Goal: Download file/media

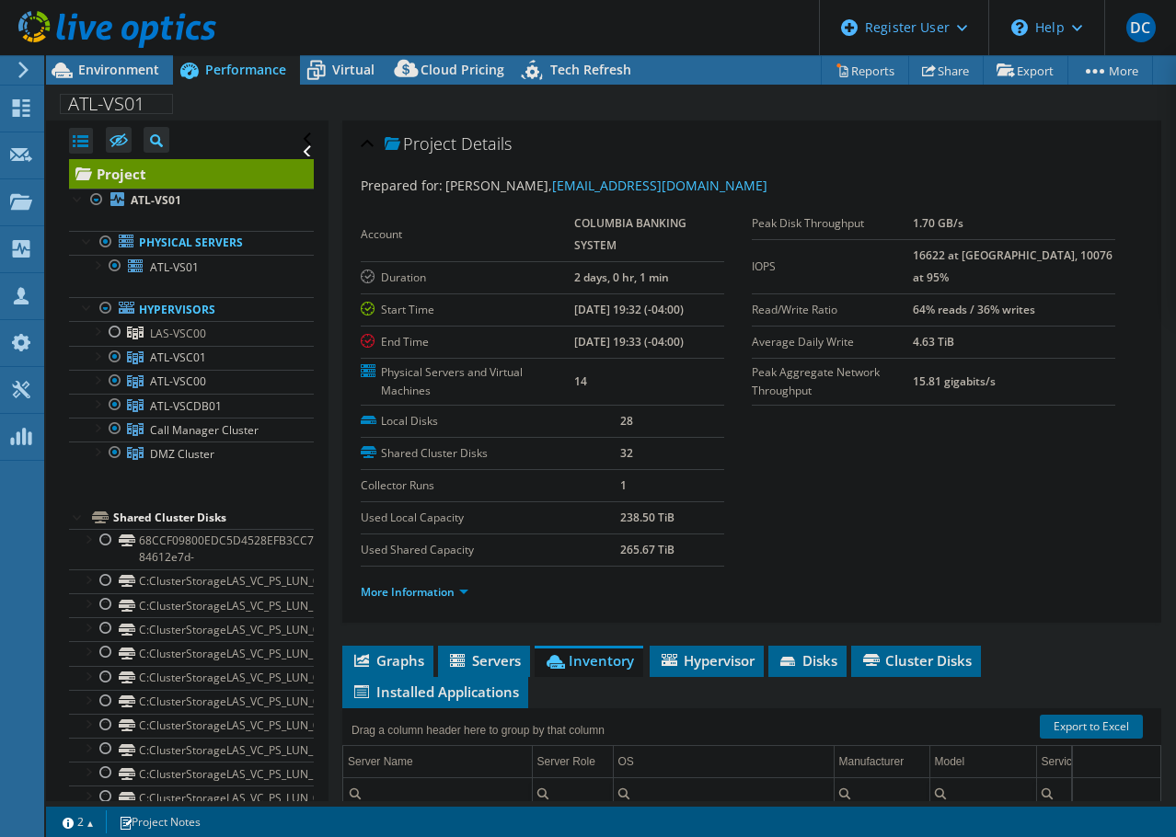
select select "USD"
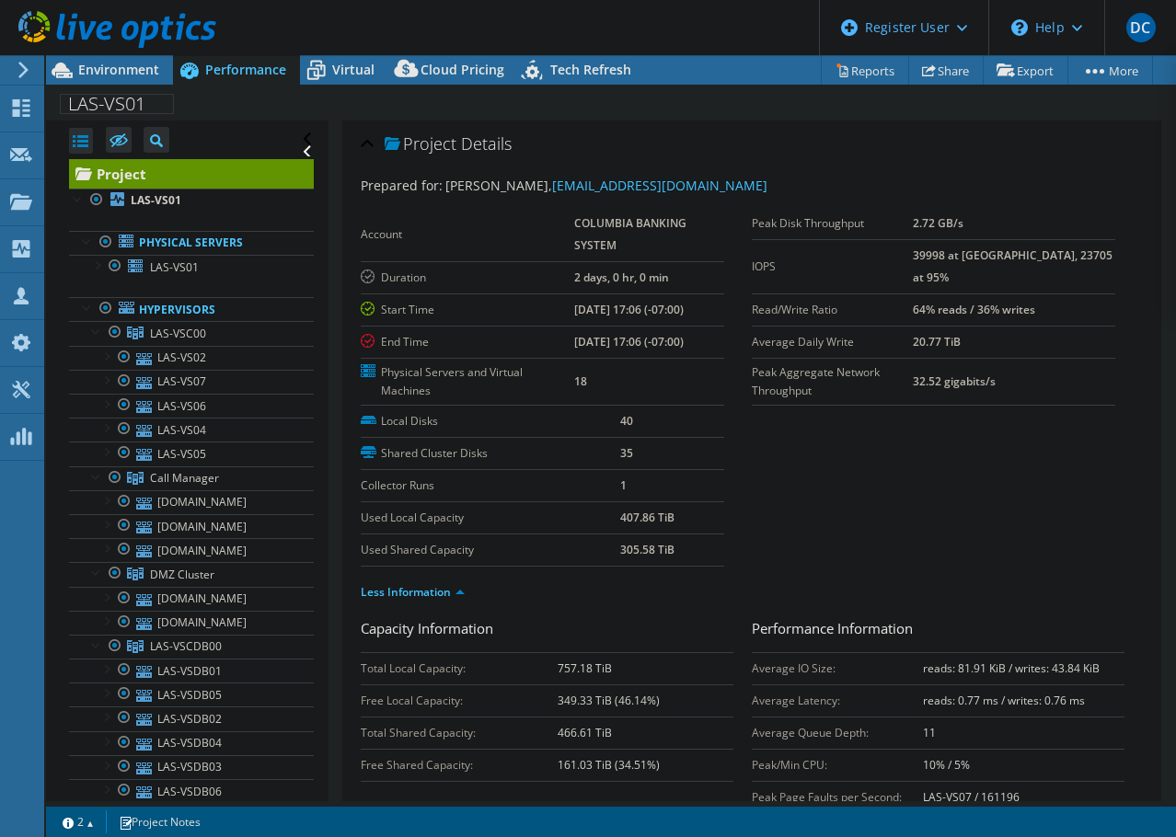
select select "USD"
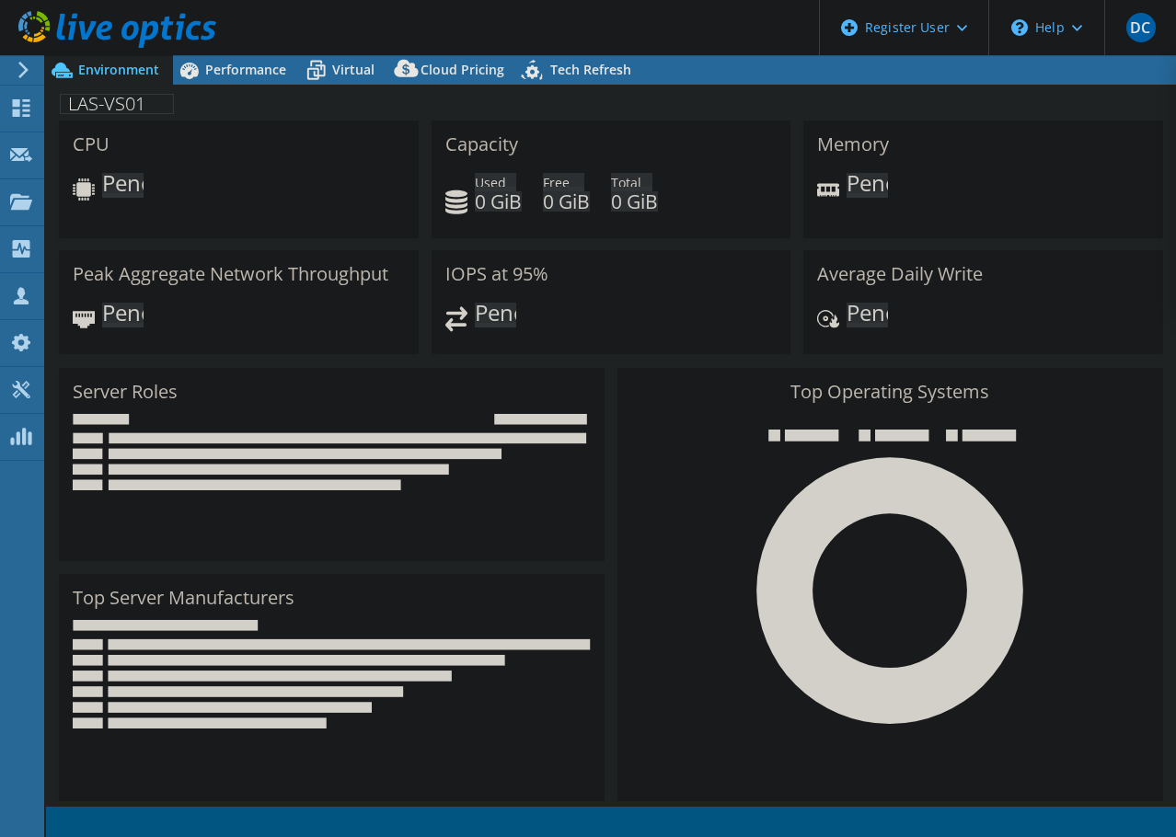
select select "USD"
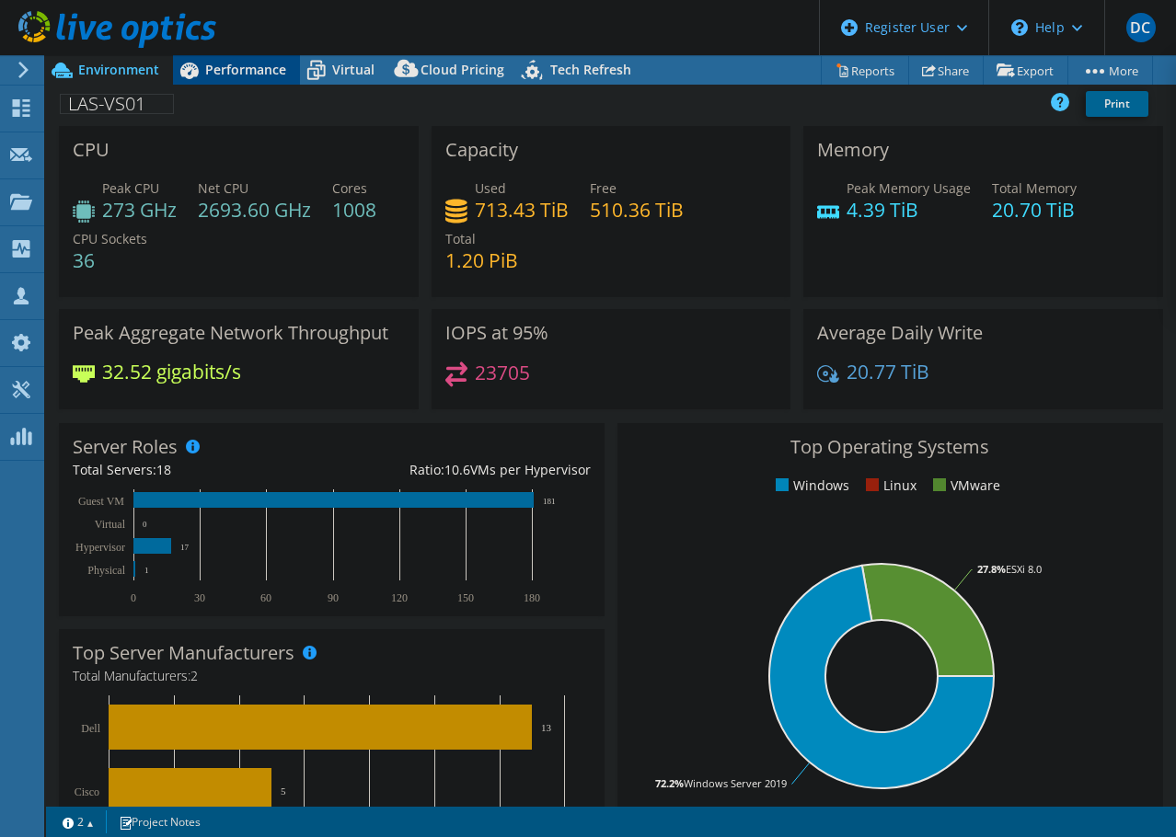
click at [229, 67] on span "Performance" at bounding box center [245, 69] width 81 height 17
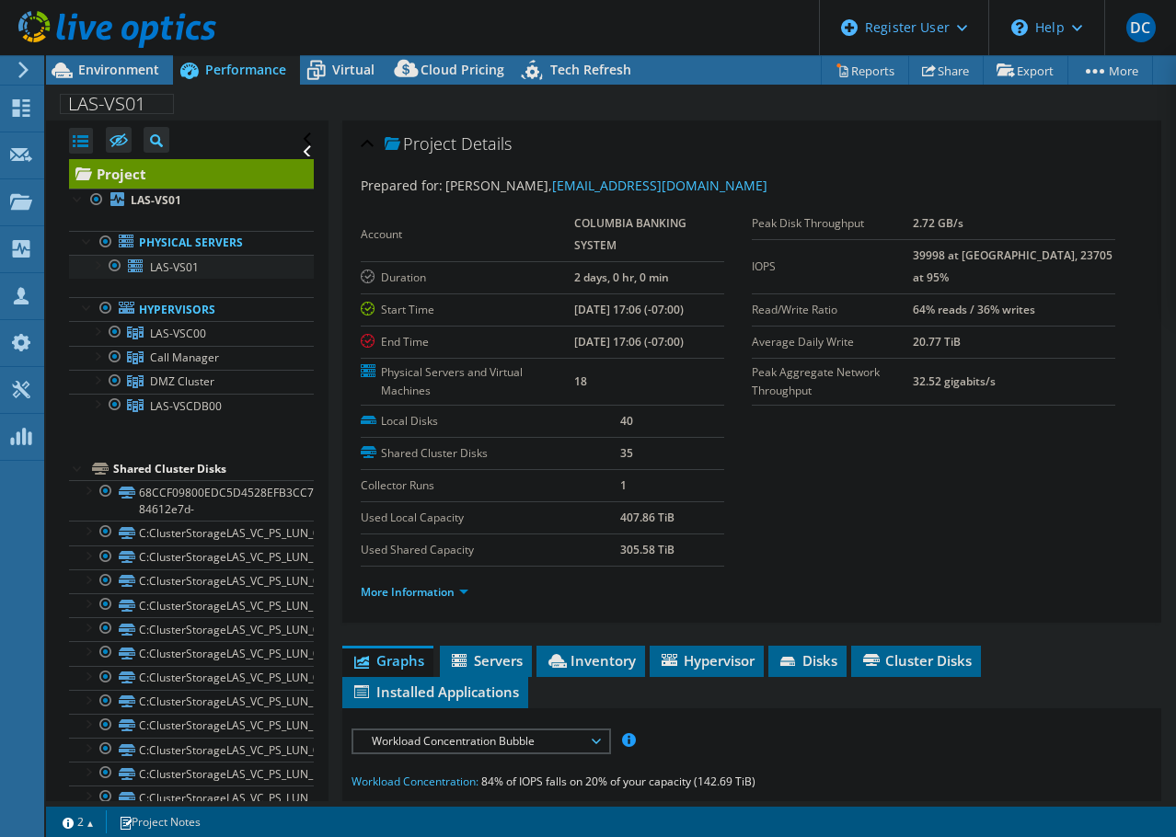
click at [93, 263] on div at bounding box center [96, 264] width 18 height 18
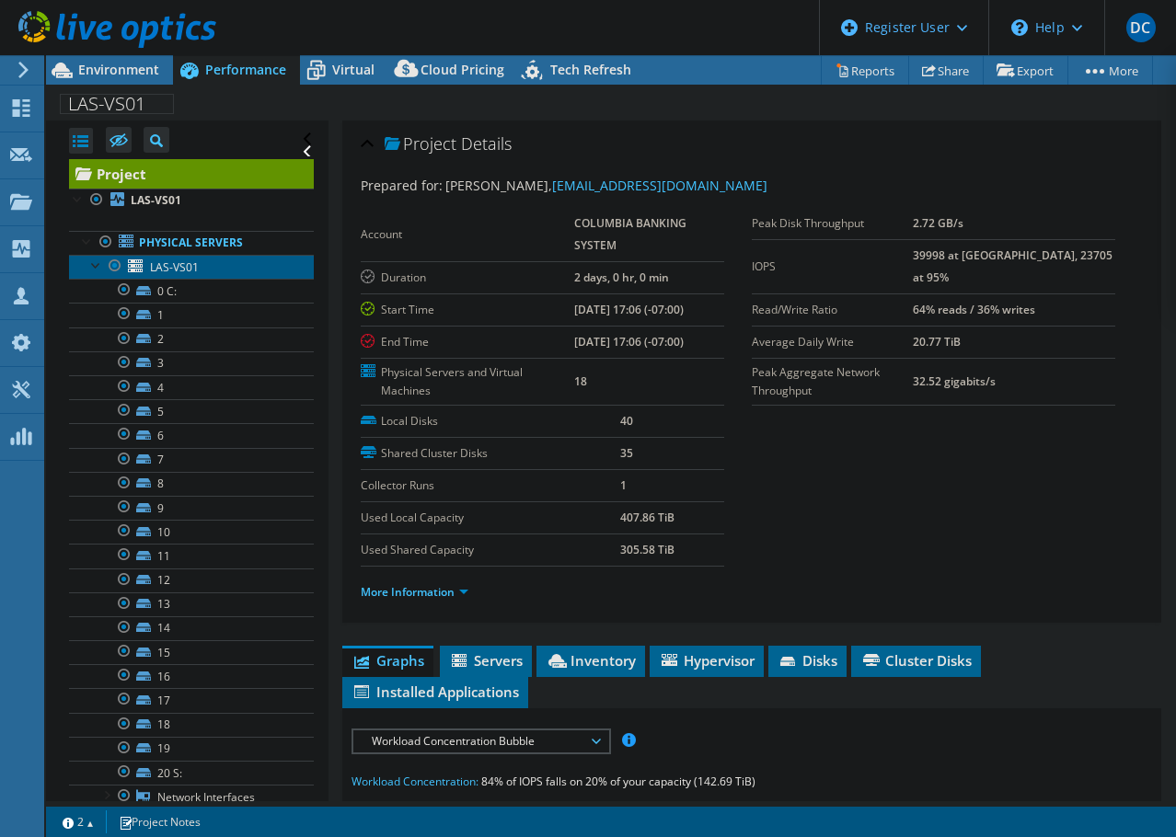
click at [86, 259] on link "LAS-VS01" at bounding box center [191, 267] width 245 height 24
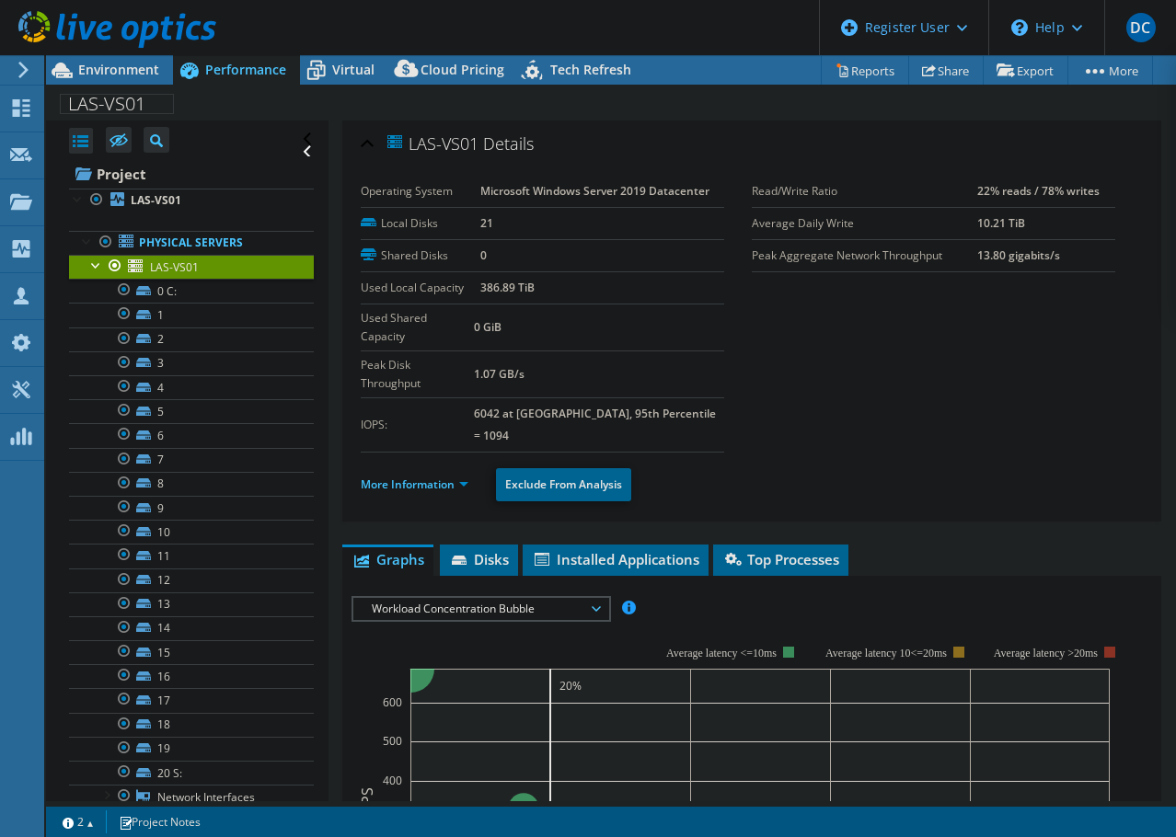
click at [90, 263] on div at bounding box center [96, 264] width 18 height 18
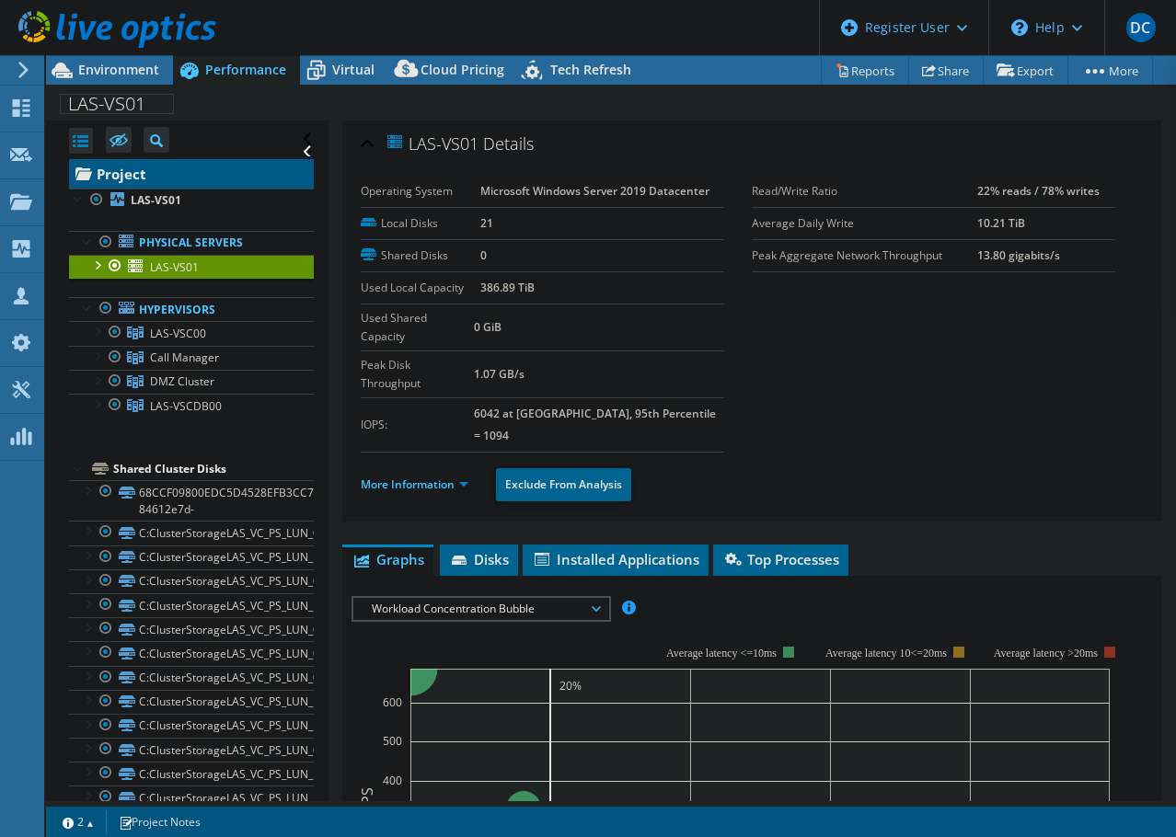
click at [173, 169] on link "Project" at bounding box center [191, 173] width 245 height 29
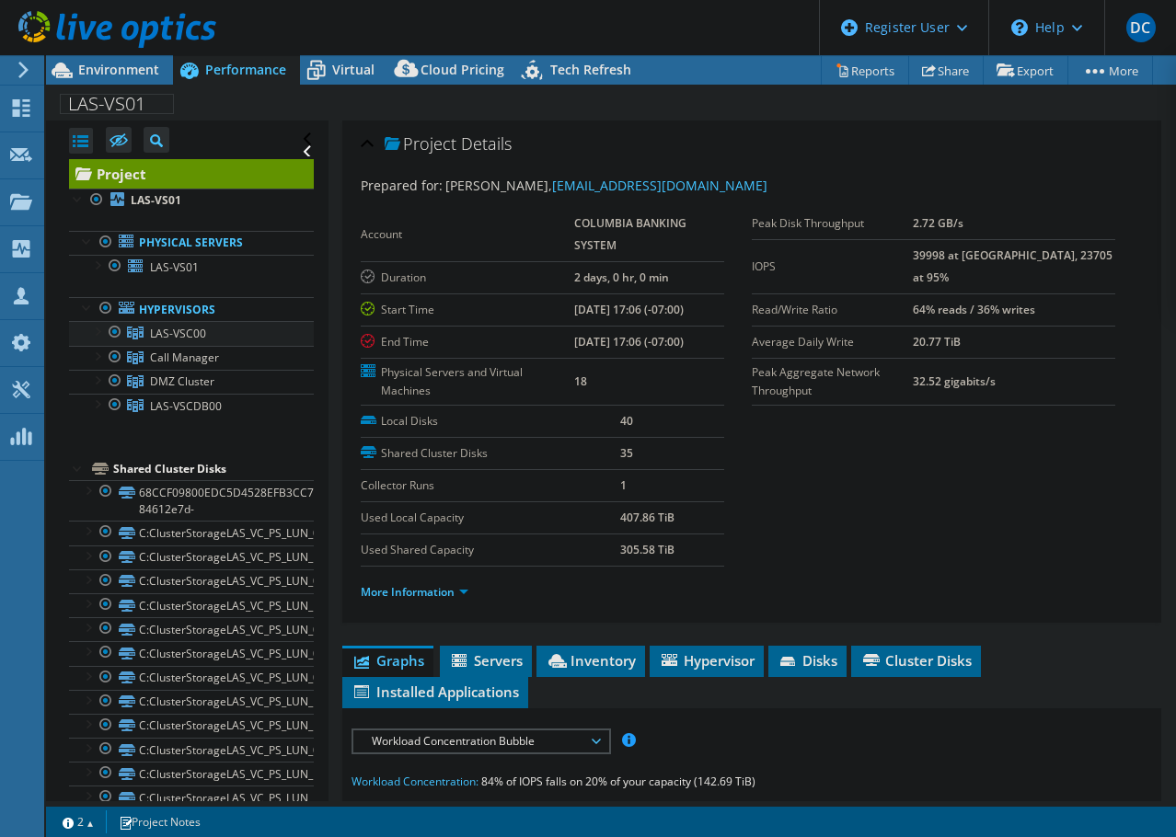
click at [96, 329] on div at bounding box center [96, 330] width 18 height 18
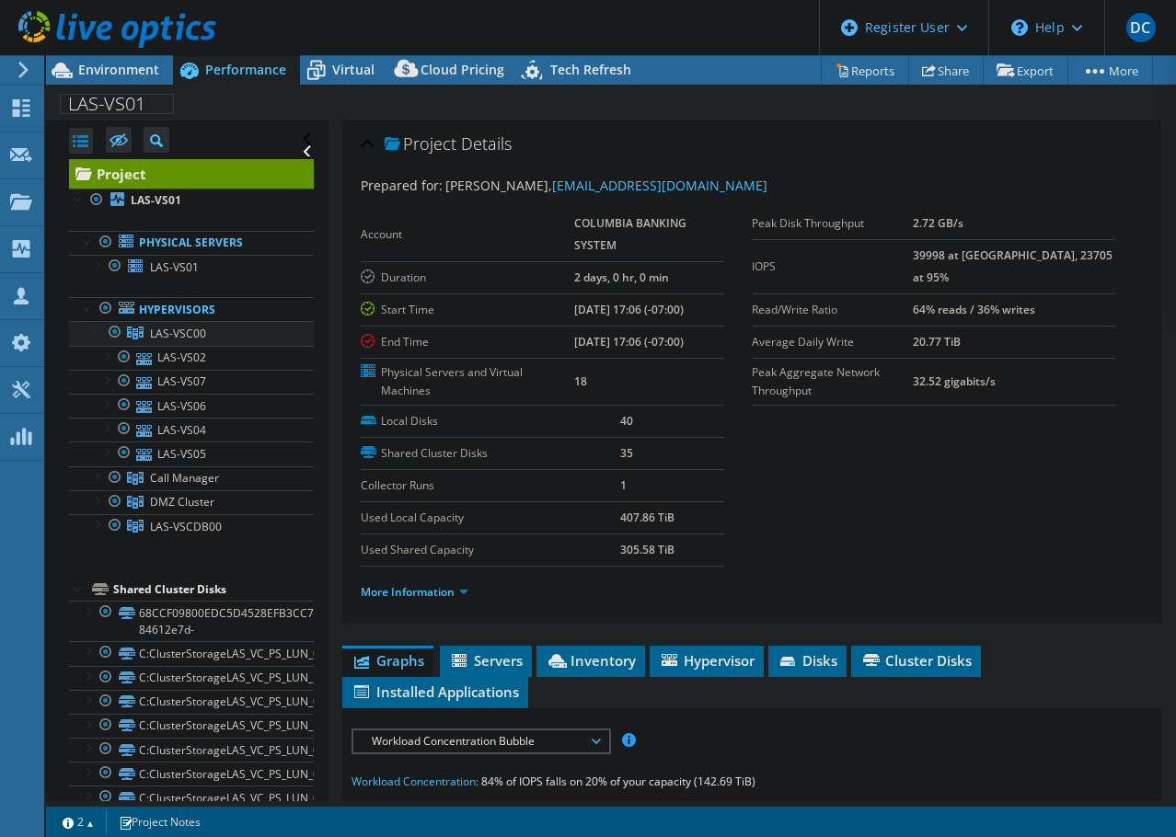
click at [193, 330] on span "LAS-VSC00" at bounding box center [178, 334] width 56 height 16
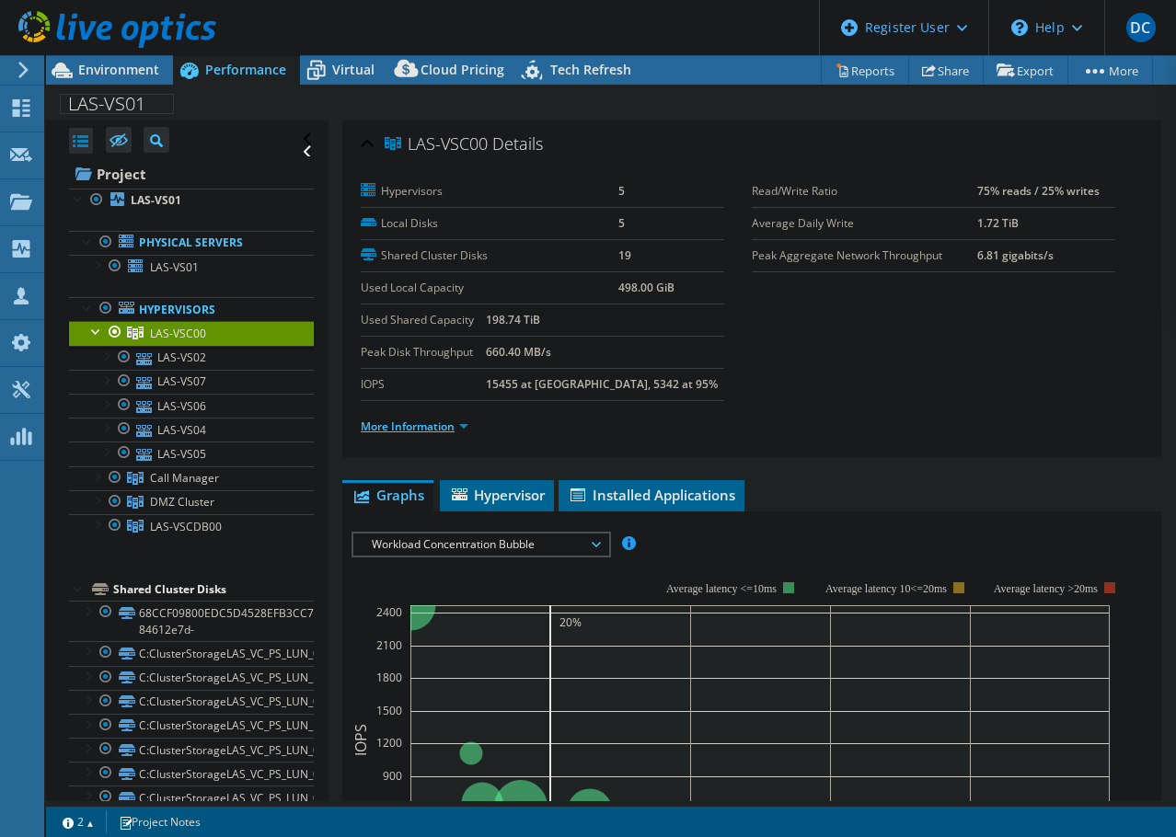
click at [441, 428] on link "More Information" at bounding box center [415, 427] width 108 height 16
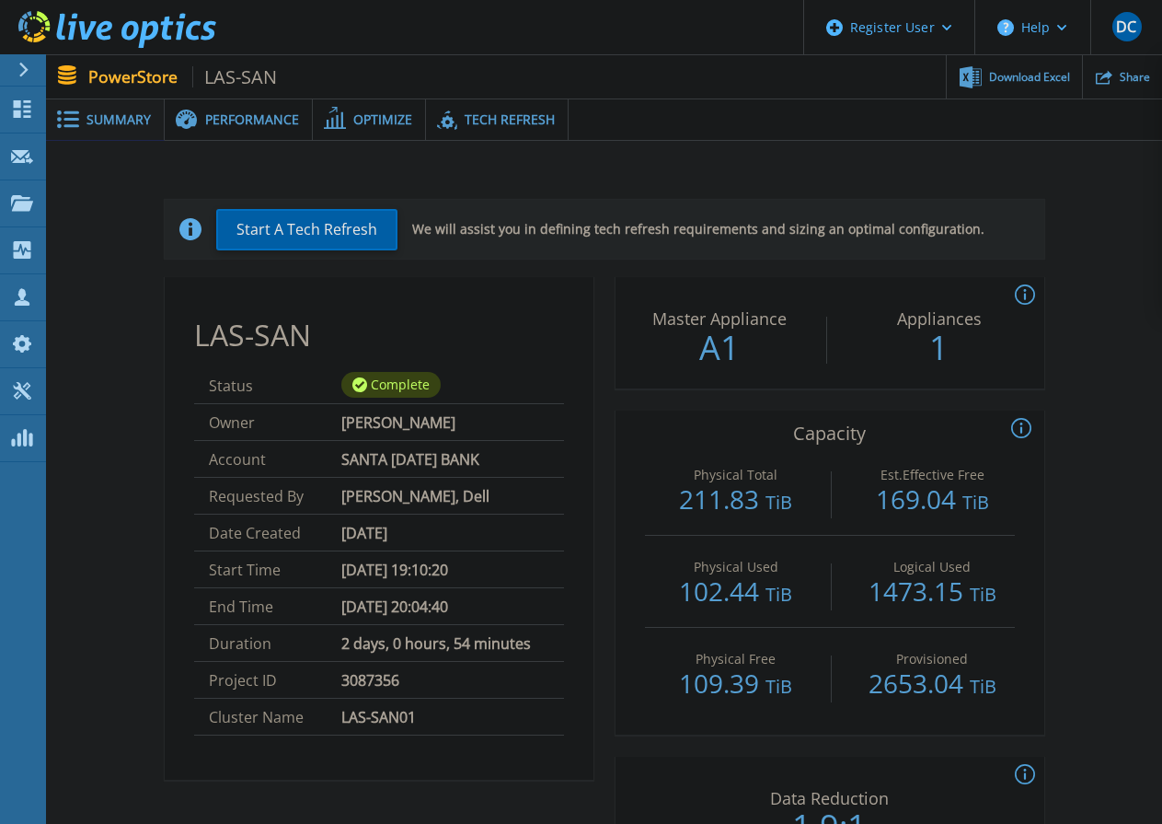
click at [222, 124] on span "Performance" at bounding box center [252, 119] width 94 height 13
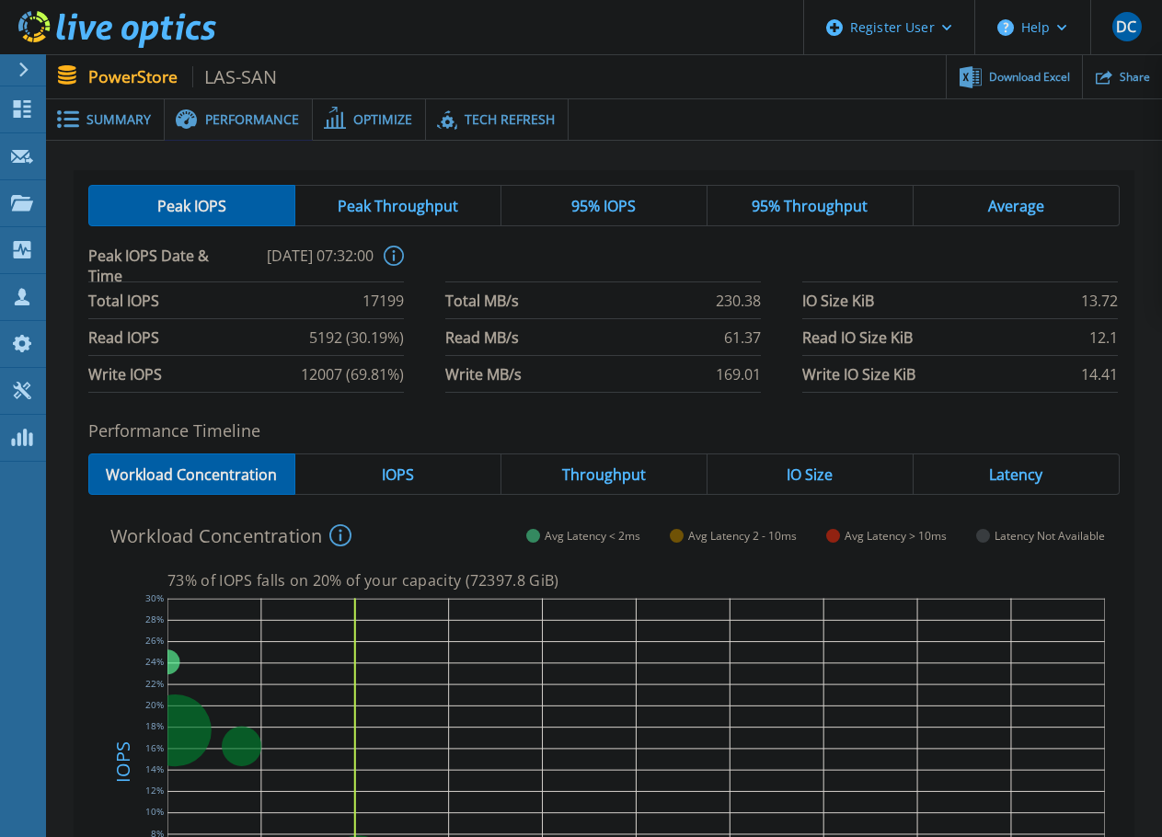
click at [109, 115] on span "Summary" at bounding box center [118, 119] width 64 height 13
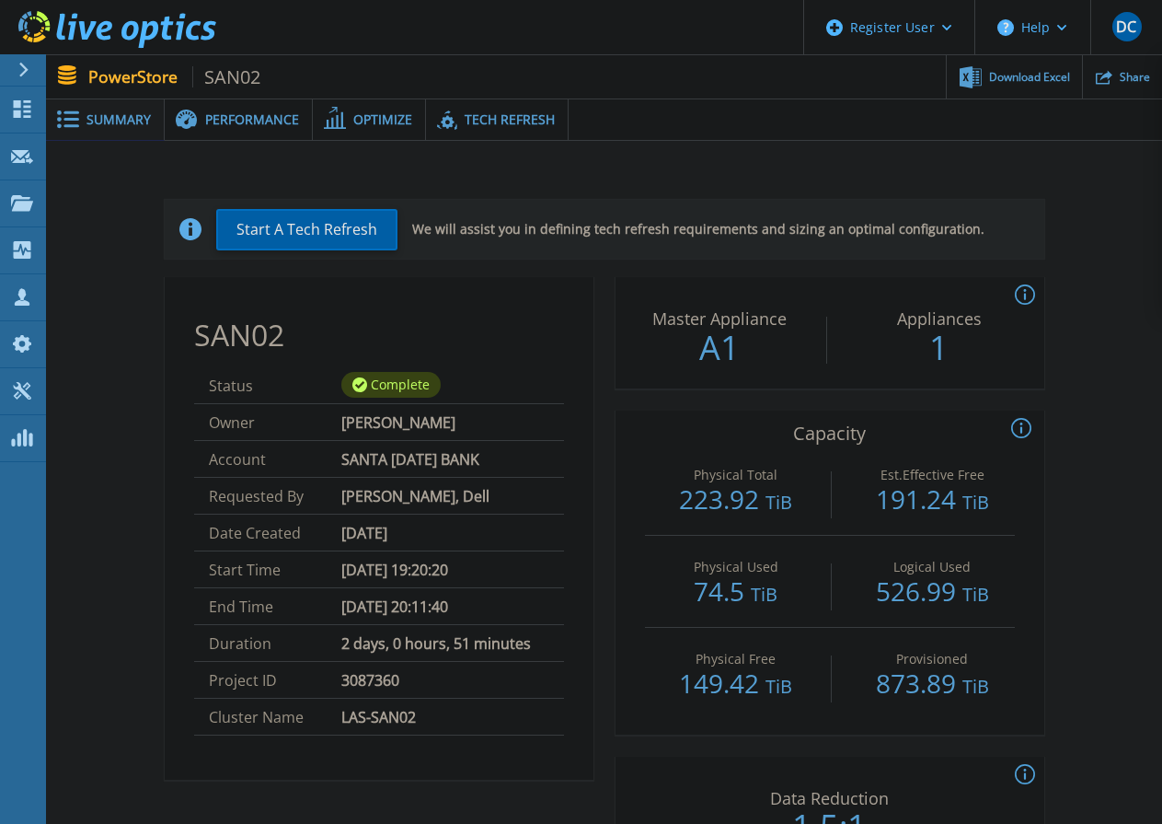
click at [236, 118] on span "Performance" at bounding box center [252, 119] width 94 height 13
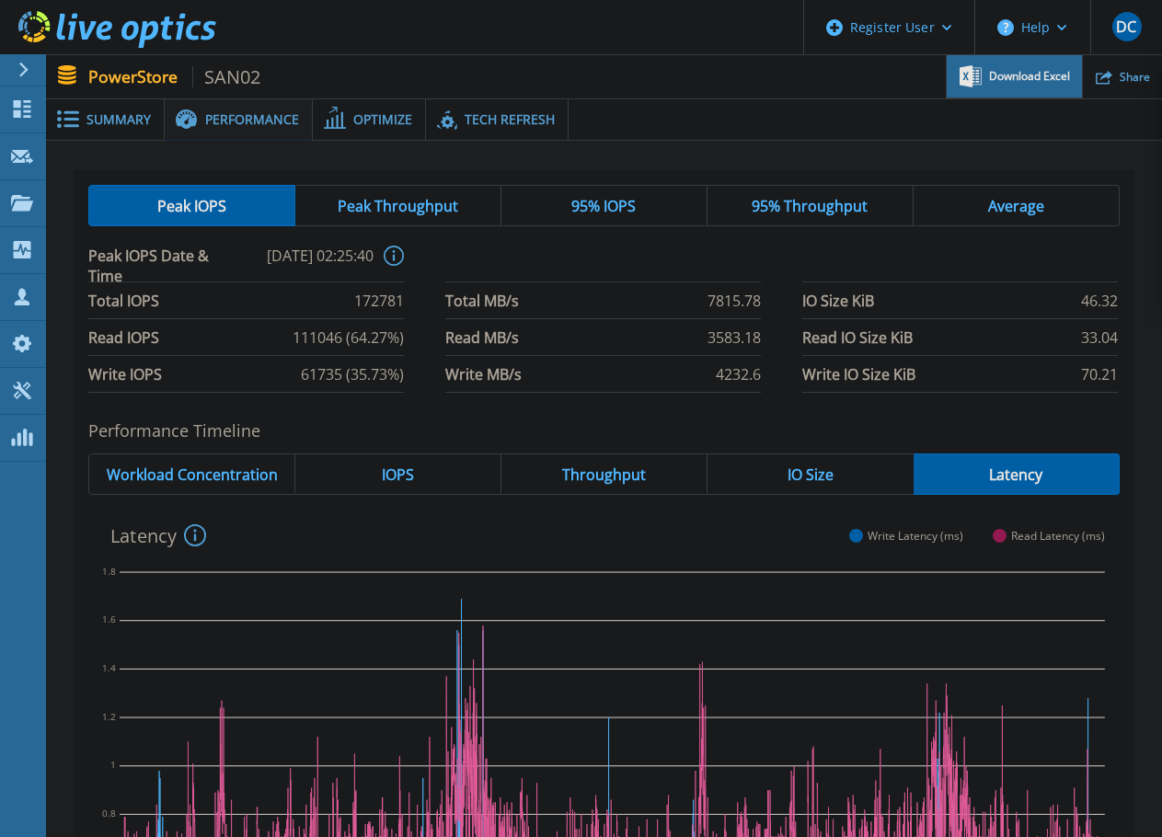
click at [1007, 73] on span "Download Excel" at bounding box center [1029, 76] width 81 height 11
click at [79, 129] on div "Summary" at bounding box center [105, 119] width 119 height 41
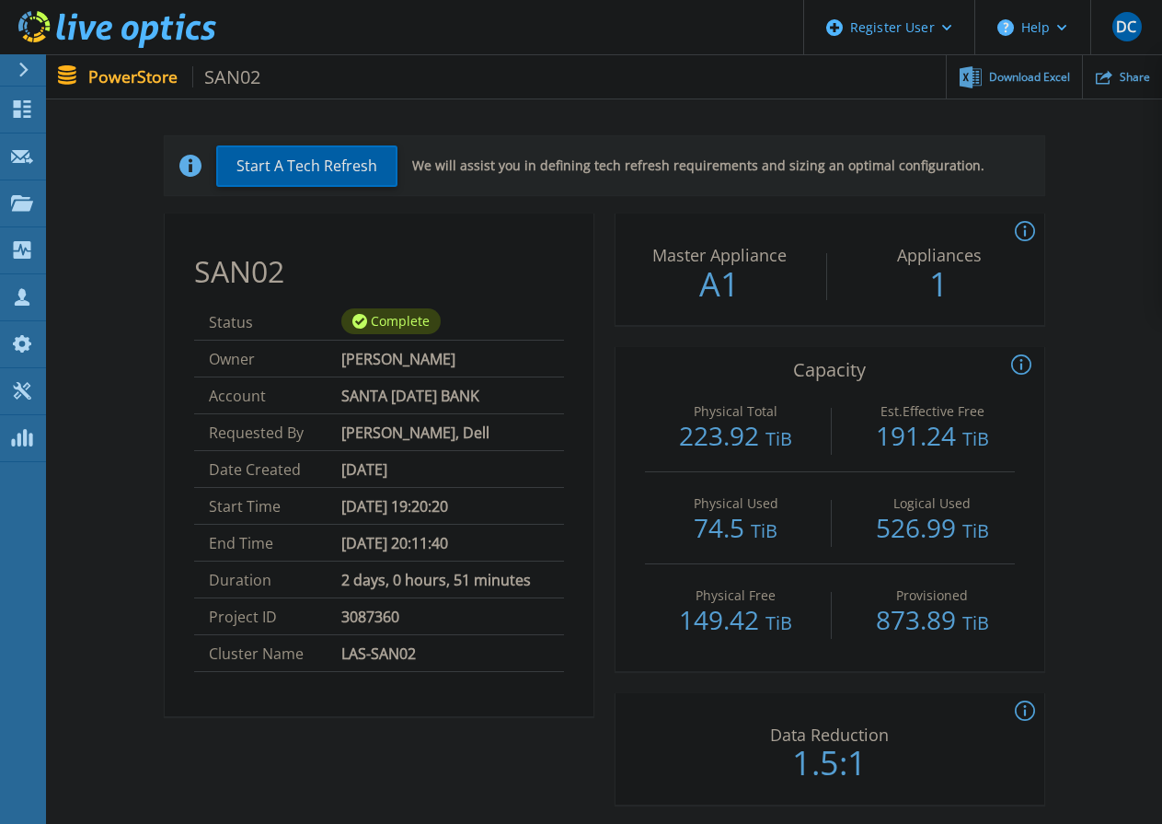
scroll to position [92, 0]
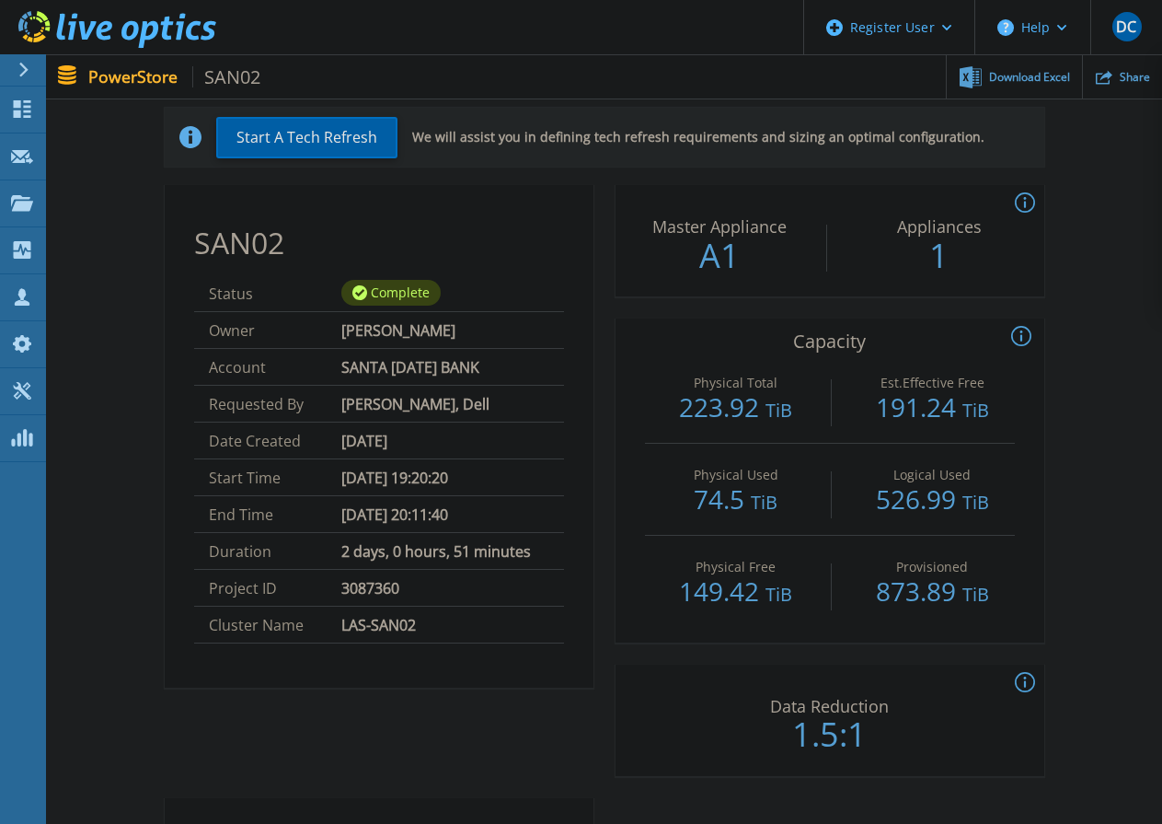
click at [1020, 333] on icon at bounding box center [1021, 337] width 20 height 22
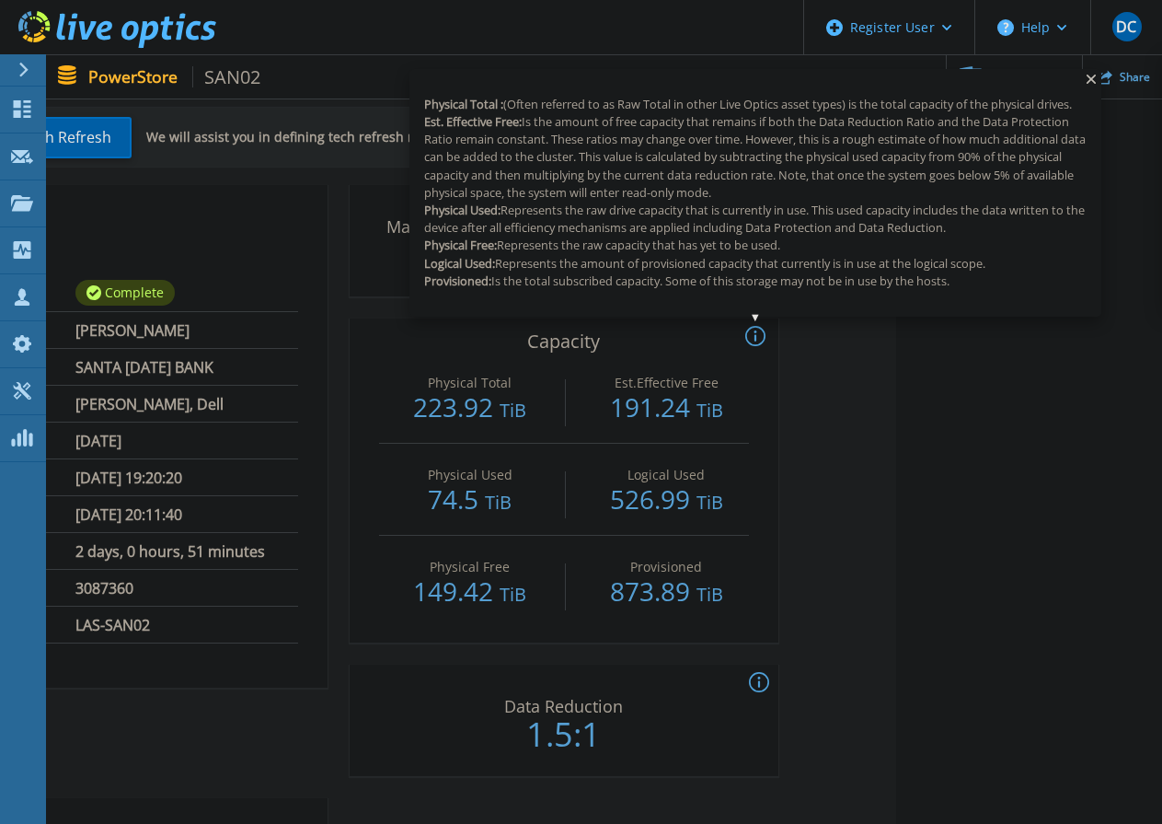
scroll to position [92, 303]
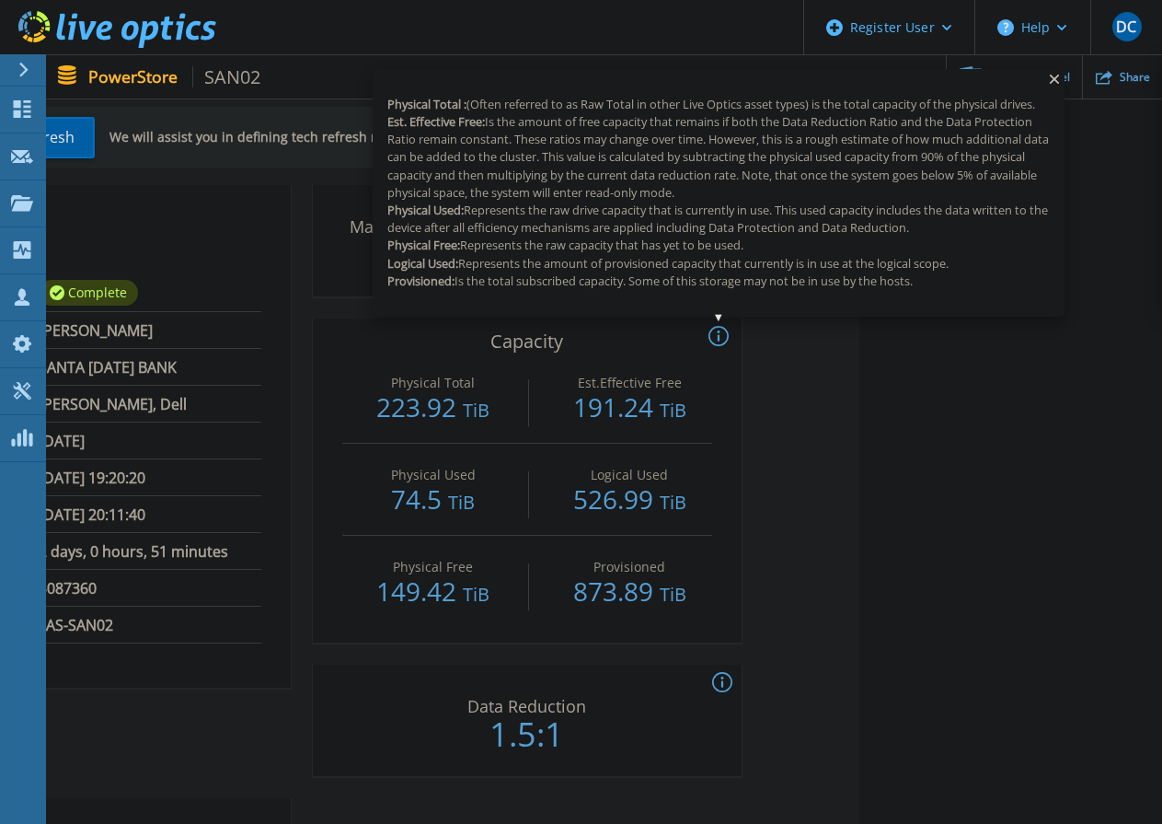
click at [859, 461] on html "Register User Help DC Dell User [PERSON_NAME] [PERSON_NAME][EMAIL_ADDRESS][PERS…" at bounding box center [278, 293] width 1162 height 770
click at [719, 333] on icon at bounding box center [719, 337] width 20 height 22
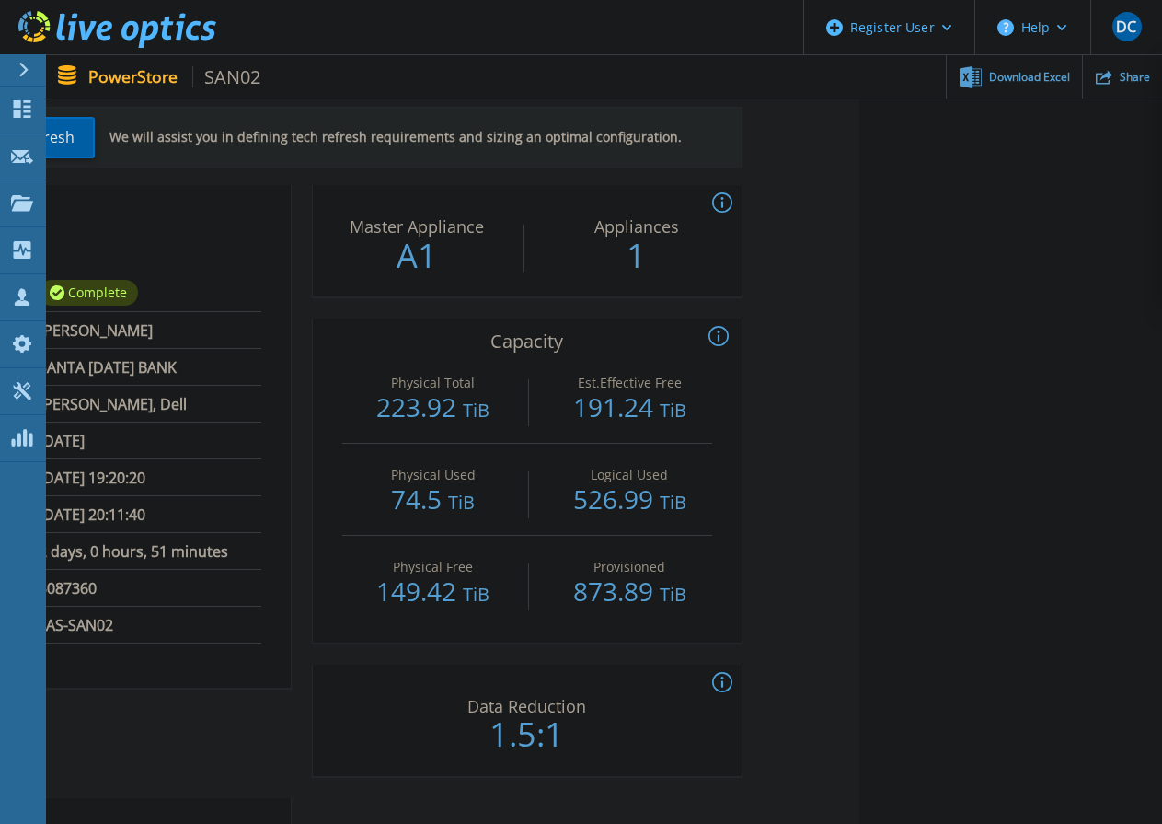
click at [811, 492] on div "Start A Tech Refresh We will assist you in defining tech refresh requirements a…" at bounding box center [301, 728] width 1061 height 1301
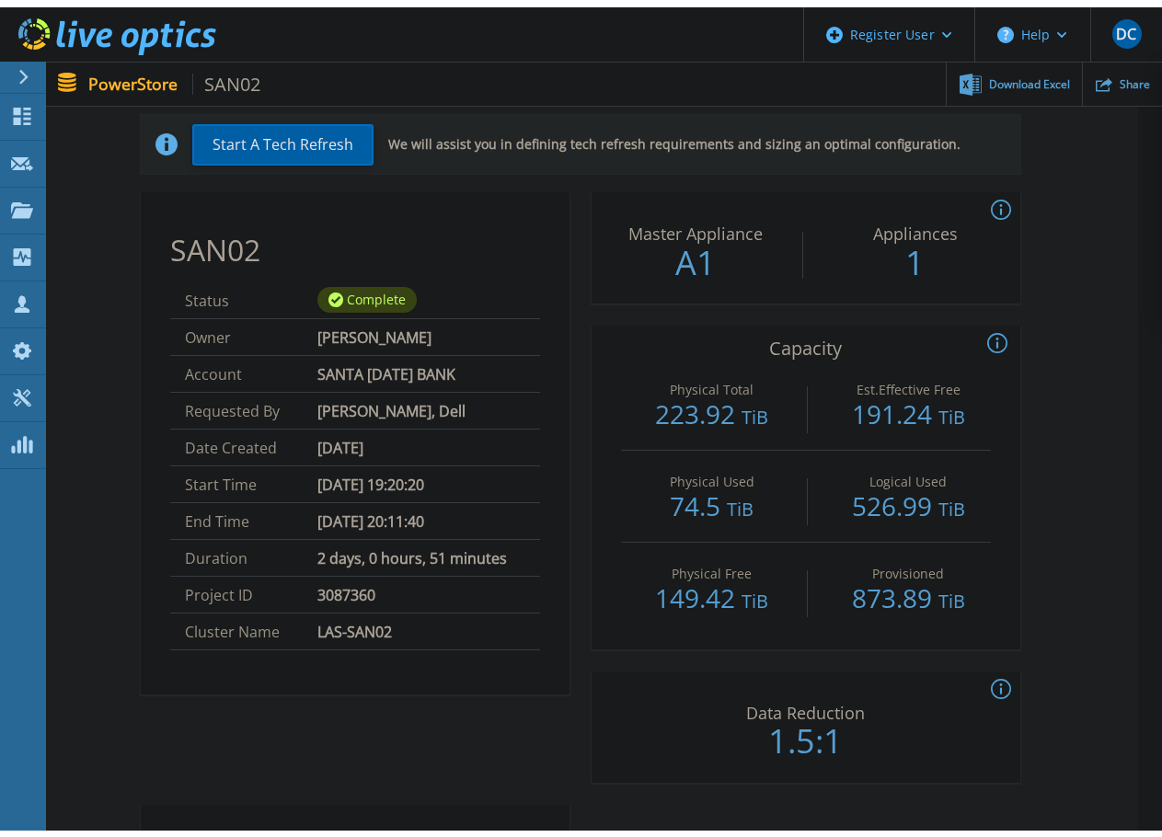
scroll to position [92, 0]
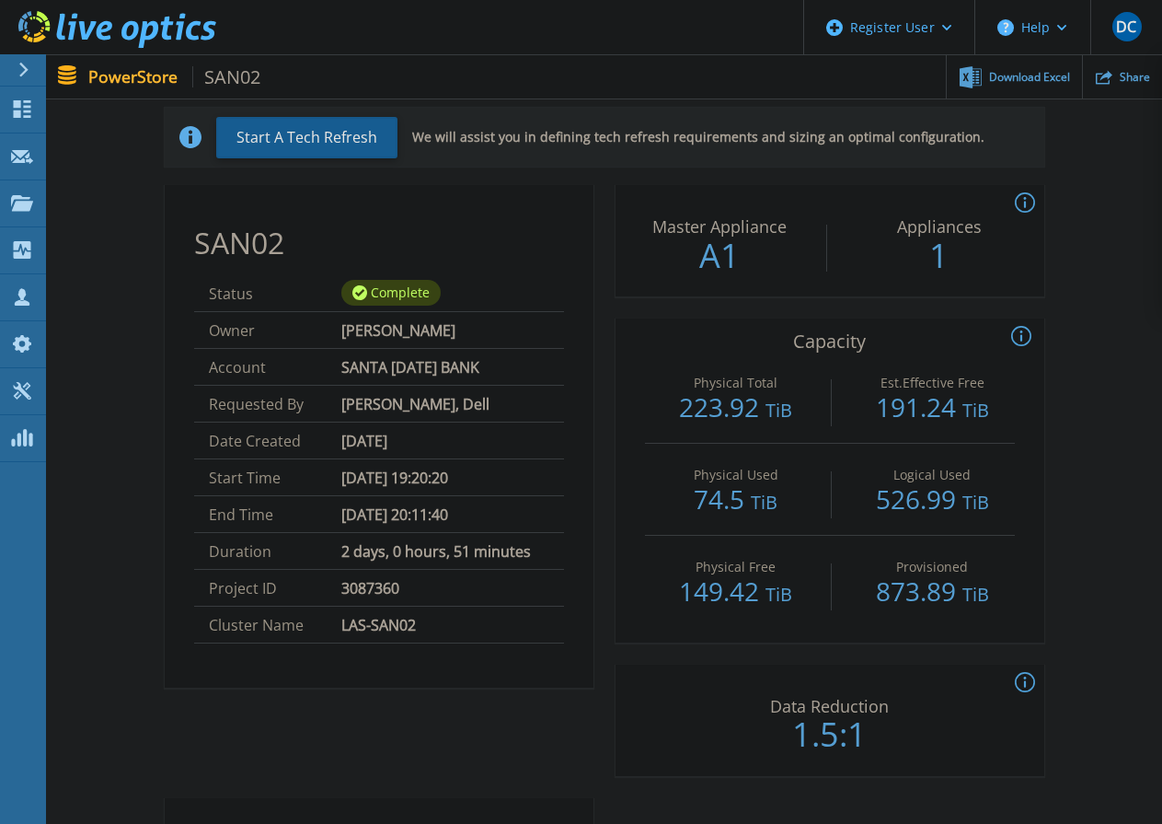
click at [335, 134] on button "Start A Tech Refresh" at bounding box center [306, 137] width 181 height 41
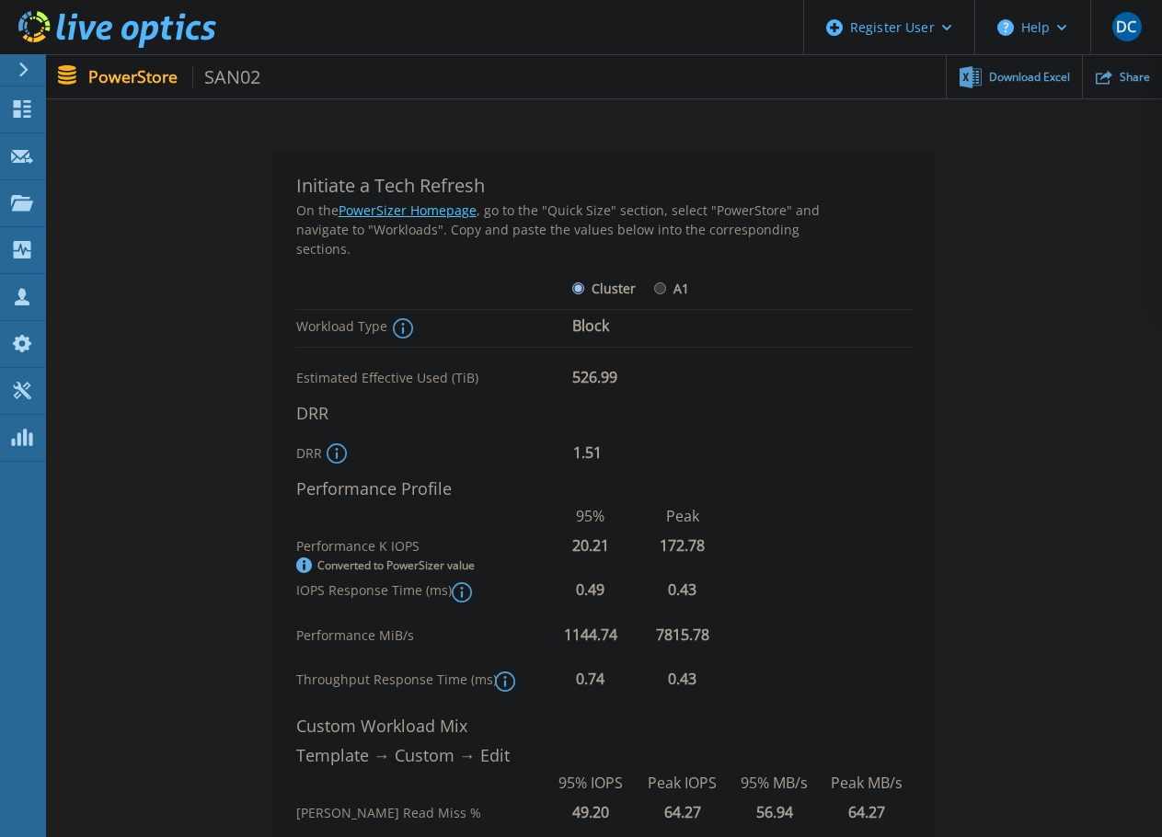
click at [410, 210] on link "PowerSizer Homepage" at bounding box center [408, 210] width 138 height 17
click at [462, 589] on icon at bounding box center [462, 592] width 3 height 11
click at [874, 543] on div "Performance K IOPS Converted to PowerSizer value 20.21 172.78" at bounding box center [604, 554] width 616 height 35
click at [455, 593] on icon at bounding box center [462, 592] width 20 height 20
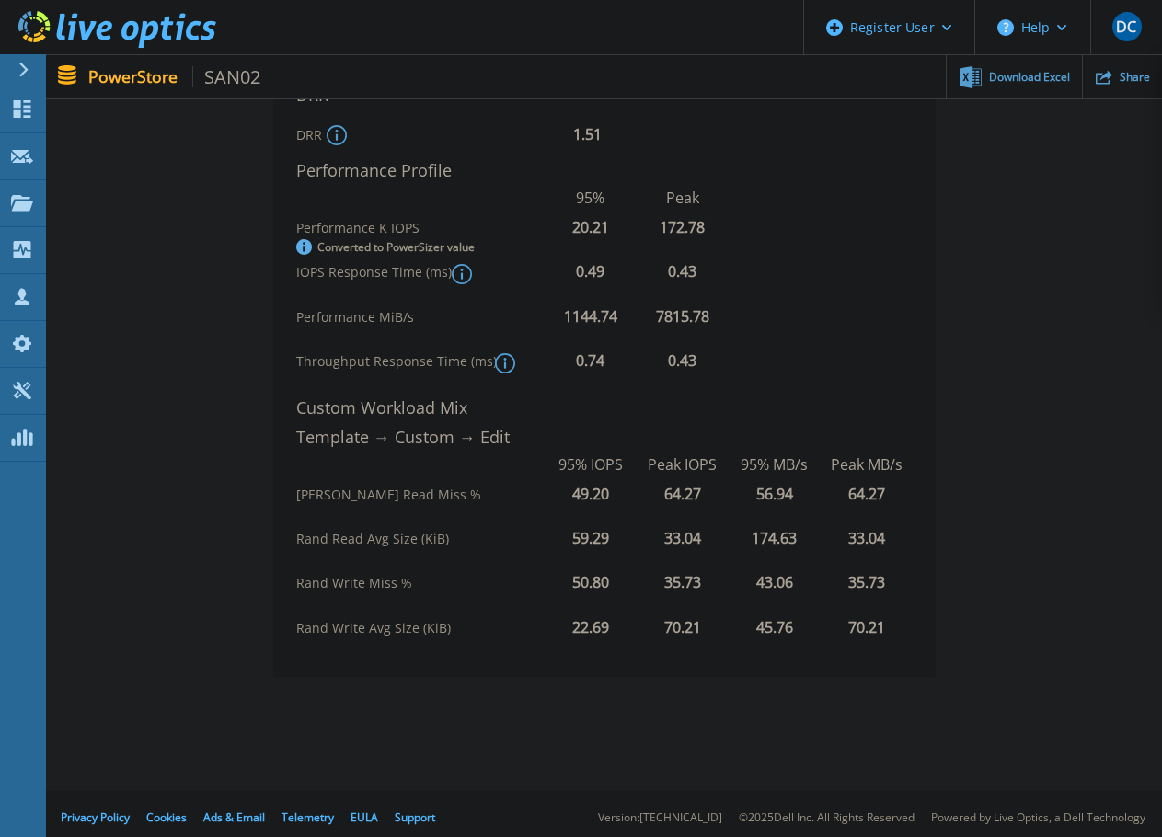
scroll to position [419, 0]
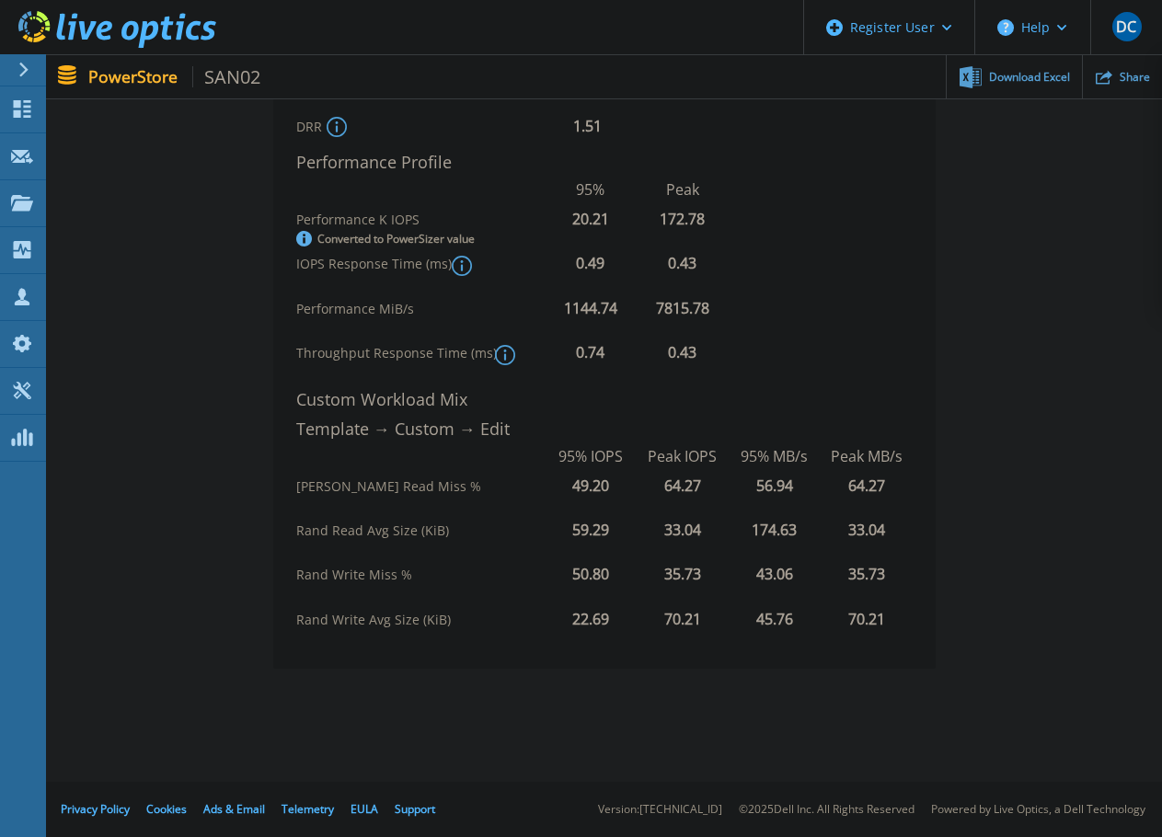
click at [153, 357] on div "Initiate a Tech Refresh On the PowerSizer Homepage , go to the "Quick Size" sec…" at bounding box center [604, 240] width 1061 height 888
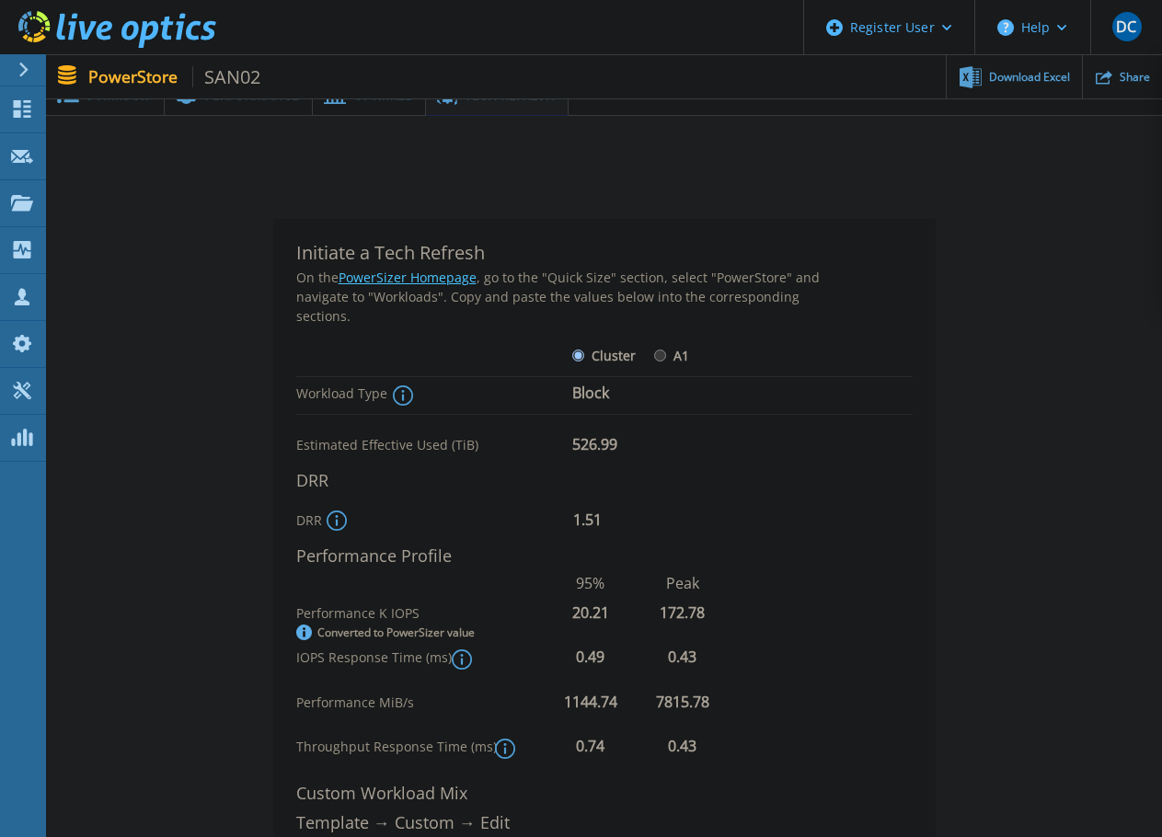
scroll to position [0, 0]
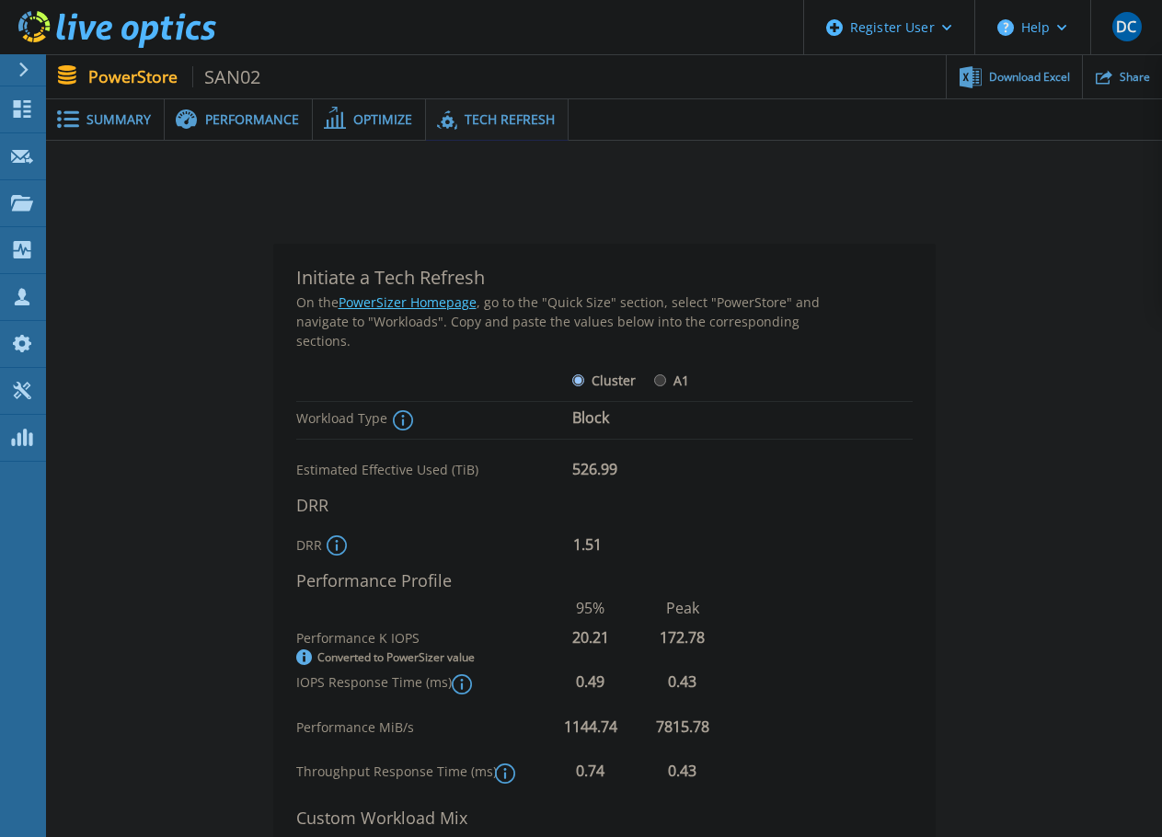
click at [228, 116] on span "Performance" at bounding box center [252, 119] width 94 height 13
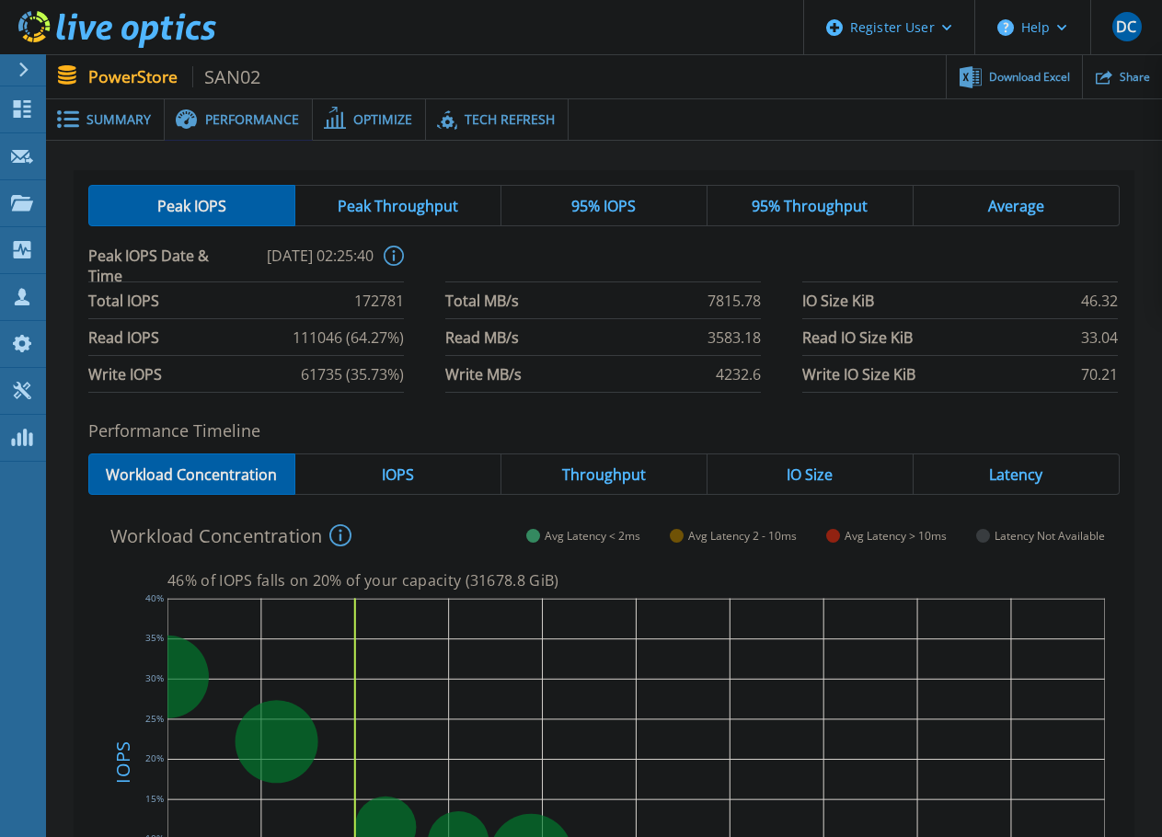
click at [386, 200] on span "Peak Throughput" at bounding box center [398, 206] width 121 height 15
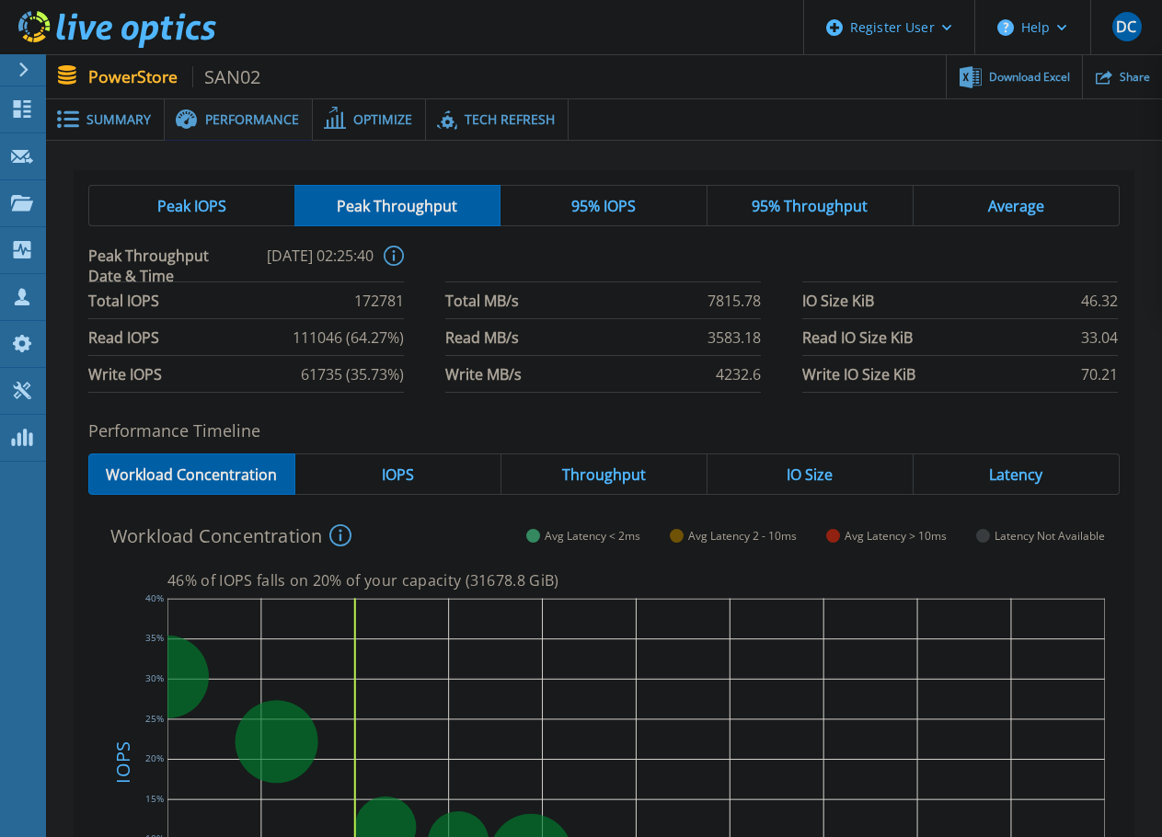
click at [189, 199] on span "Peak IOPS" at bounding box center [191, 206] width 69 height 15
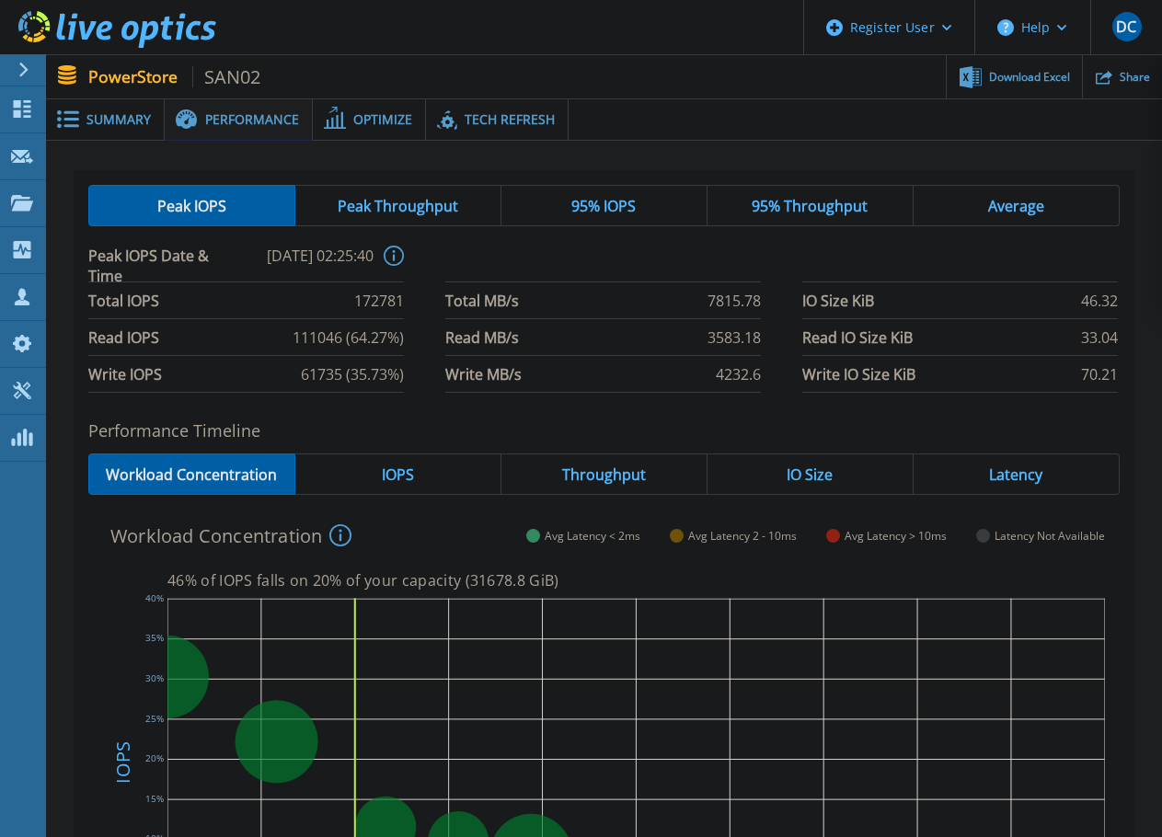
click at [370, 189] on div "Peak Throughput" at bounding box center [398, 205] width 206 height 41
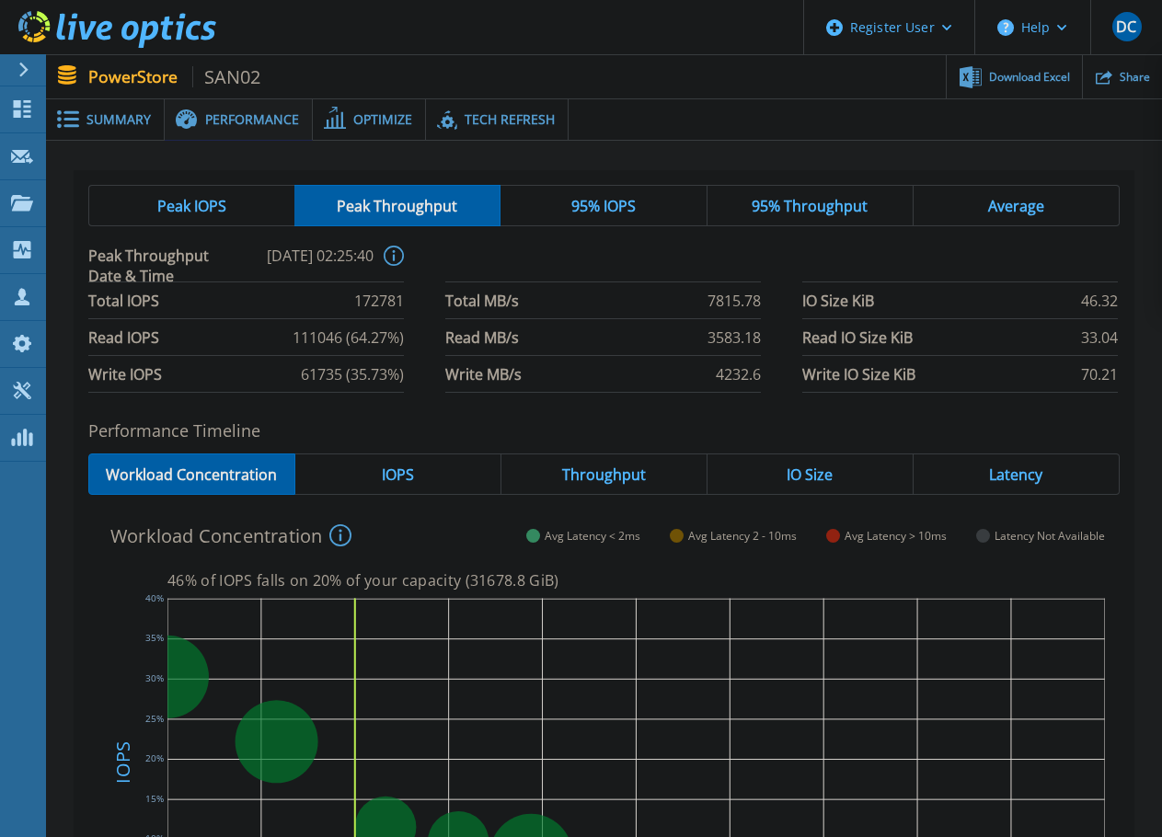
click at [191, 193] on div "Peak IOPS" at bounding box center [191, 205] width 206 height 41
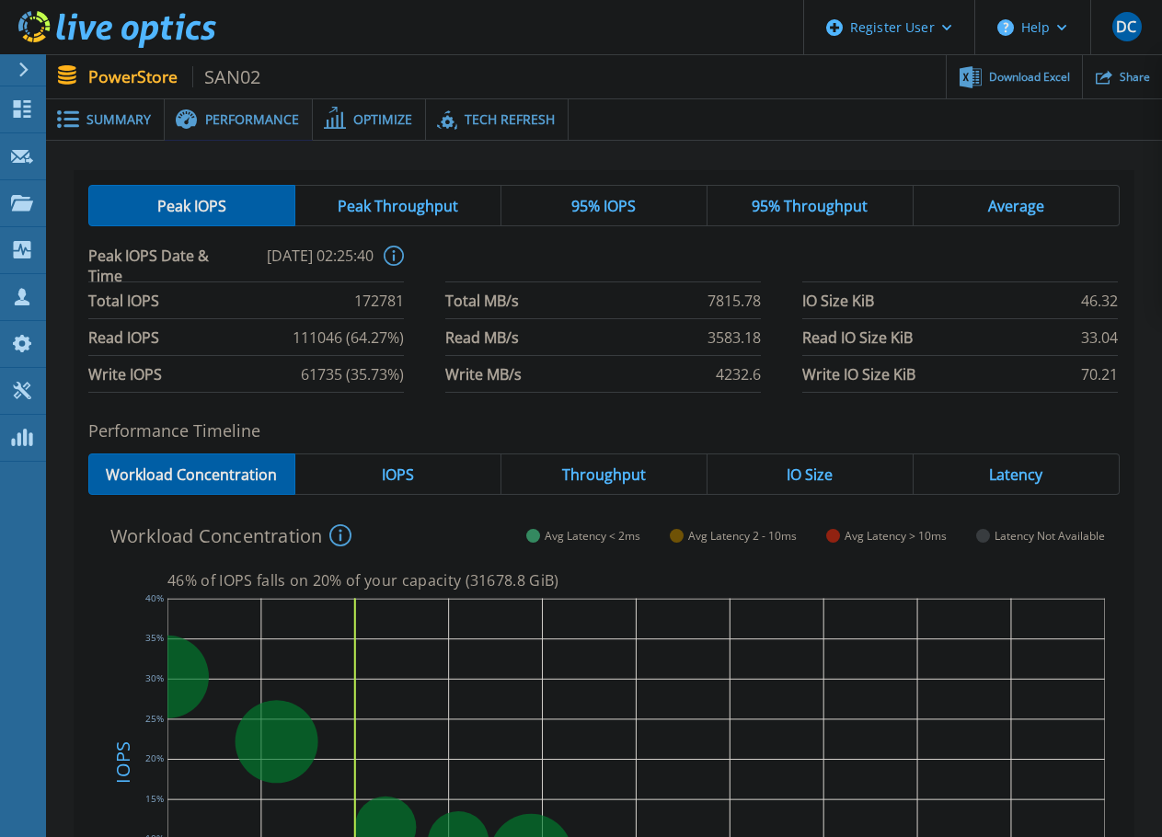
click at [370, 191] on div "Peak Throughput" at bounding box center [398, 205] width 206 height 41
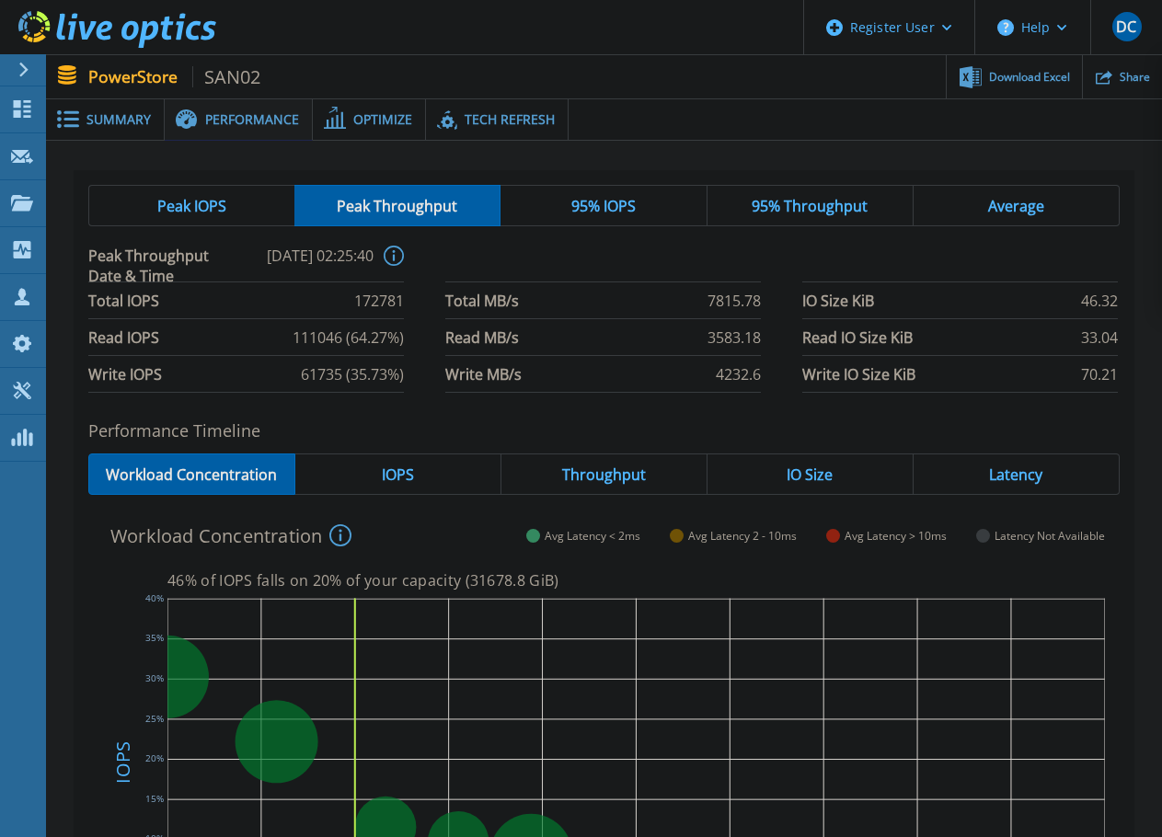
click at [556, 196] on div "95% IOPS" at bounding box center [604, 205] width 206 height 41
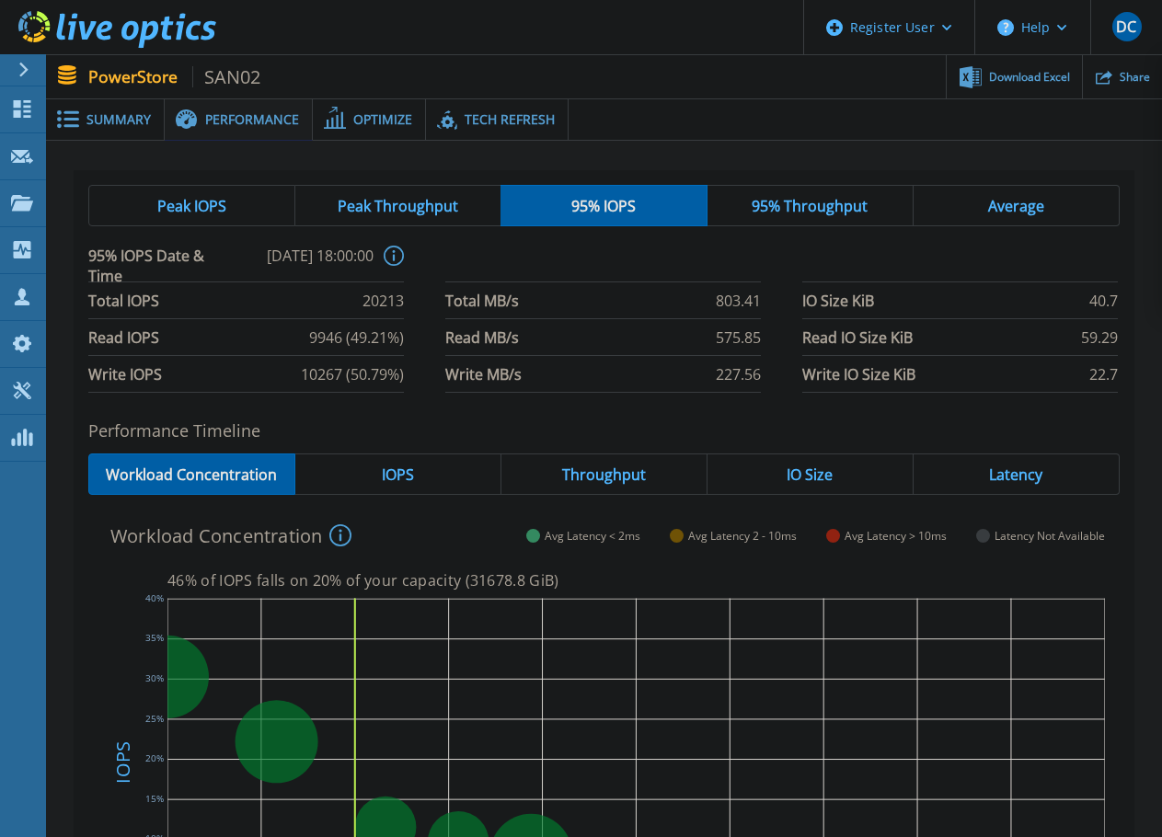
click at [755, 195] on div "95% Throughput" at bounding box center [811, 205] width 206 height 41
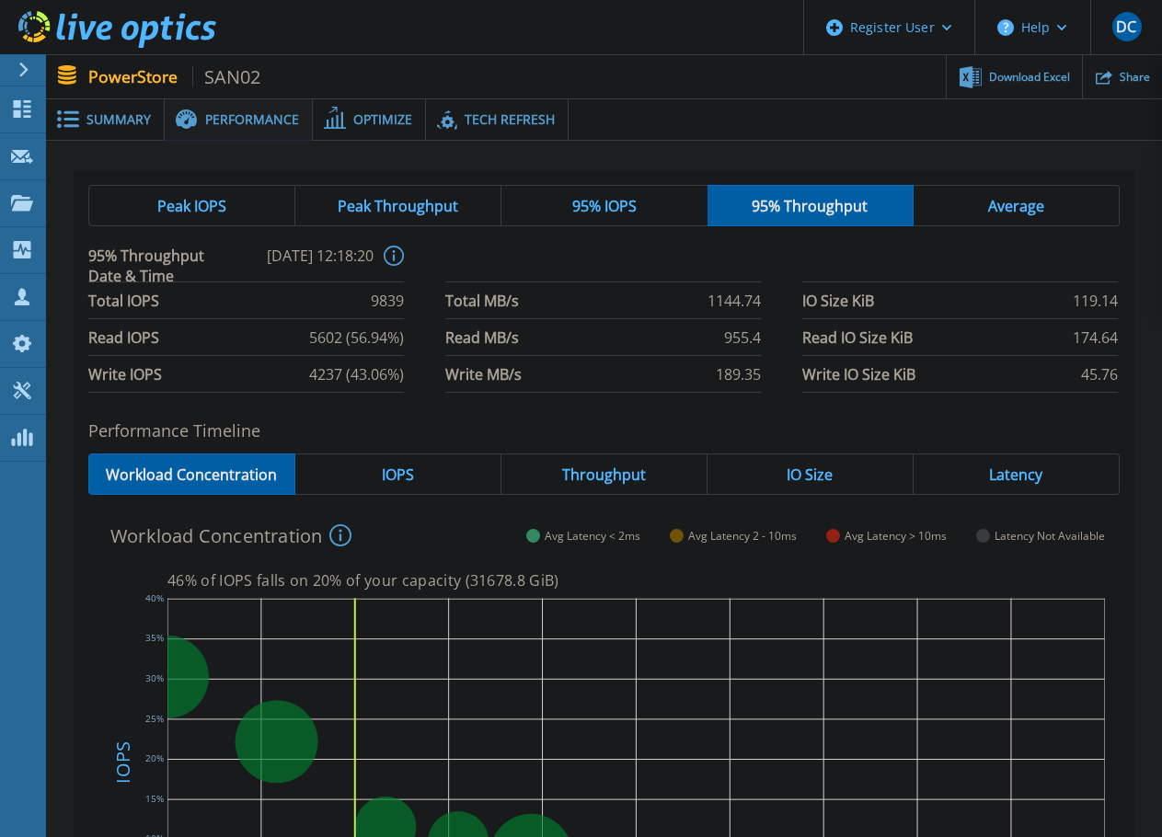
click at [1015, 204] on span "Average" at bounding box center [1016, 206] width 56 height 15
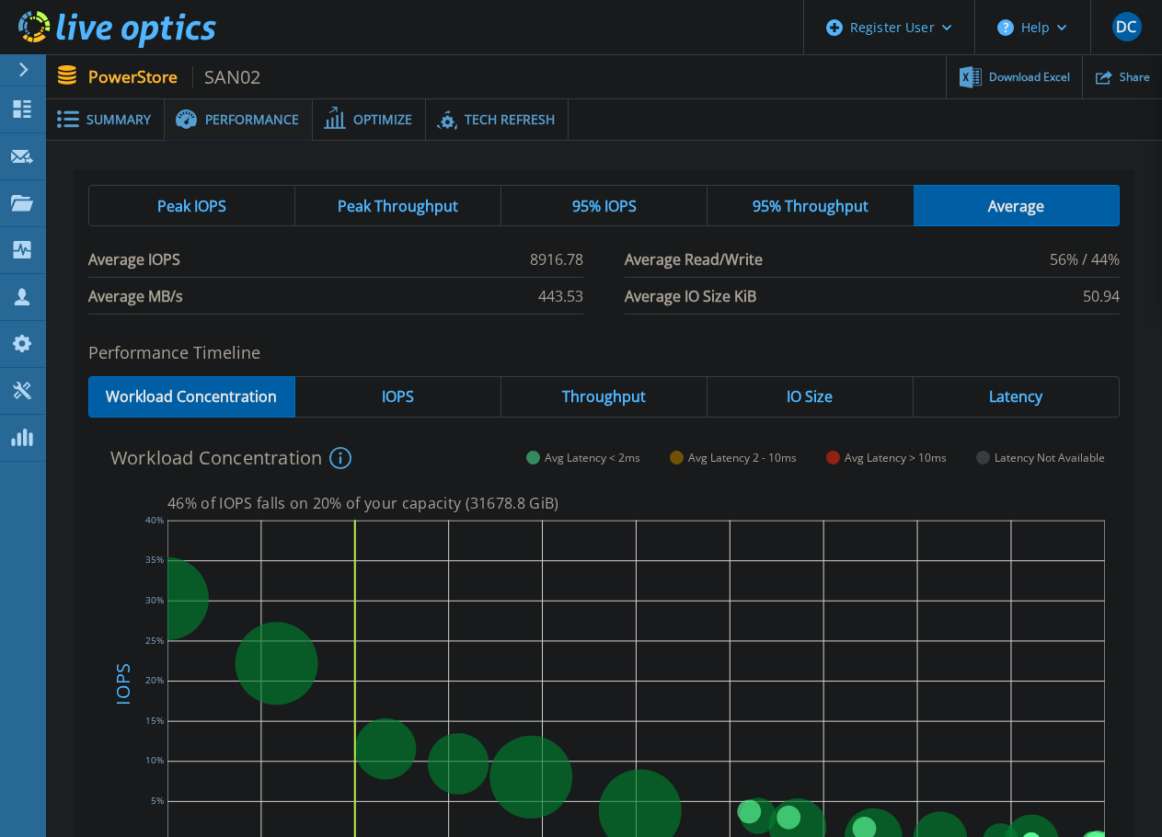
click at [444, 323] on div "Peak IOPS Peak Throughput 95% IOPS 95% Throughput Average Average IOPS 8916.78 …" at bounding box center [604, 249] width 1061 height 159
click at [354, 205] on span "Peak Throughput" at bounding box center [398, 206] width 121 height 15
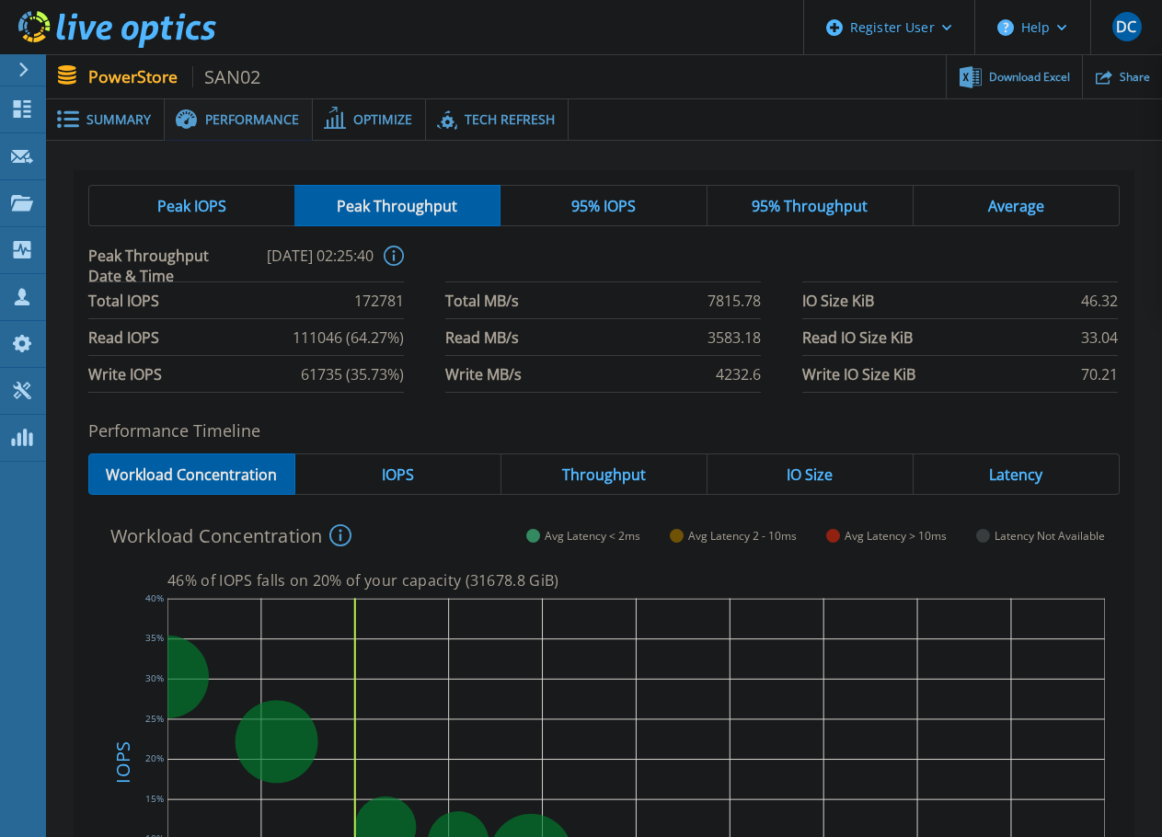
click at [208, 199] on span "Peak IOPS" at bounding box center [191, 206] width 69 height 15
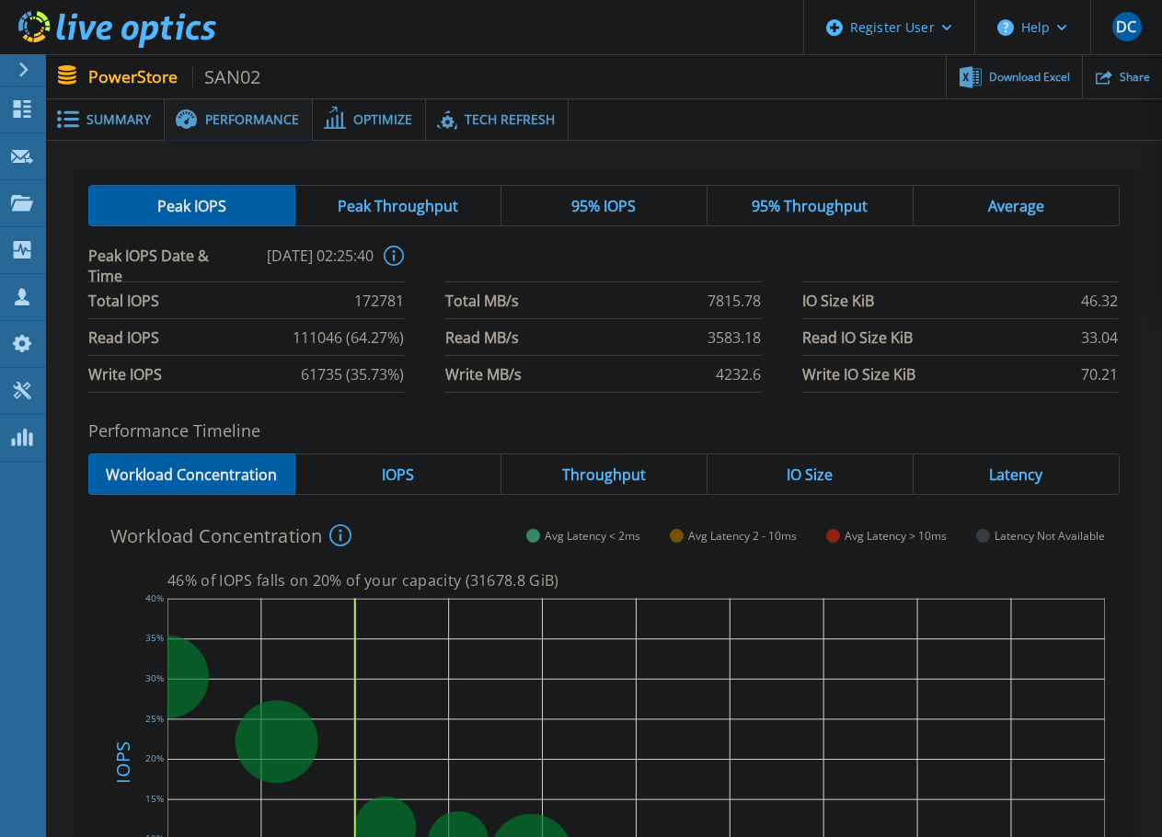
click at [488, 121] on span "Tech Refresh" at bounding box center [510, 119] width 90 height 13
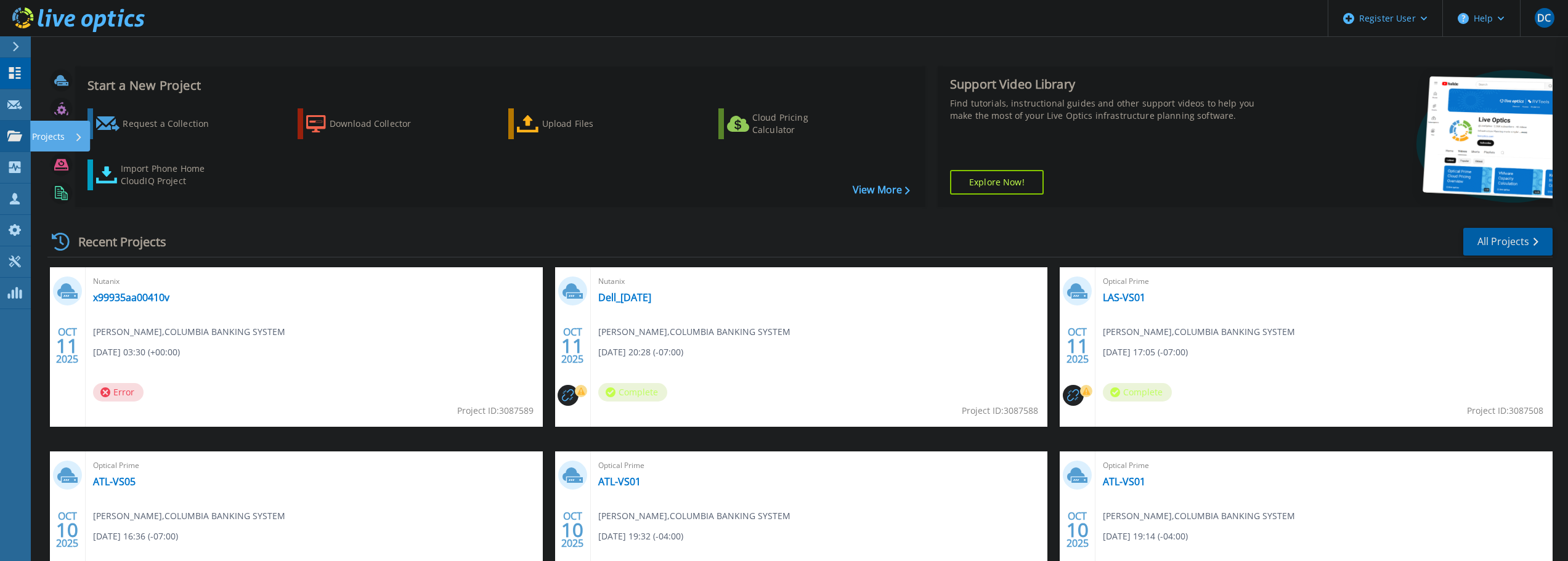
click at [54, 129] on p "Projects" at bounding box center [48, 137] width 33 height 32
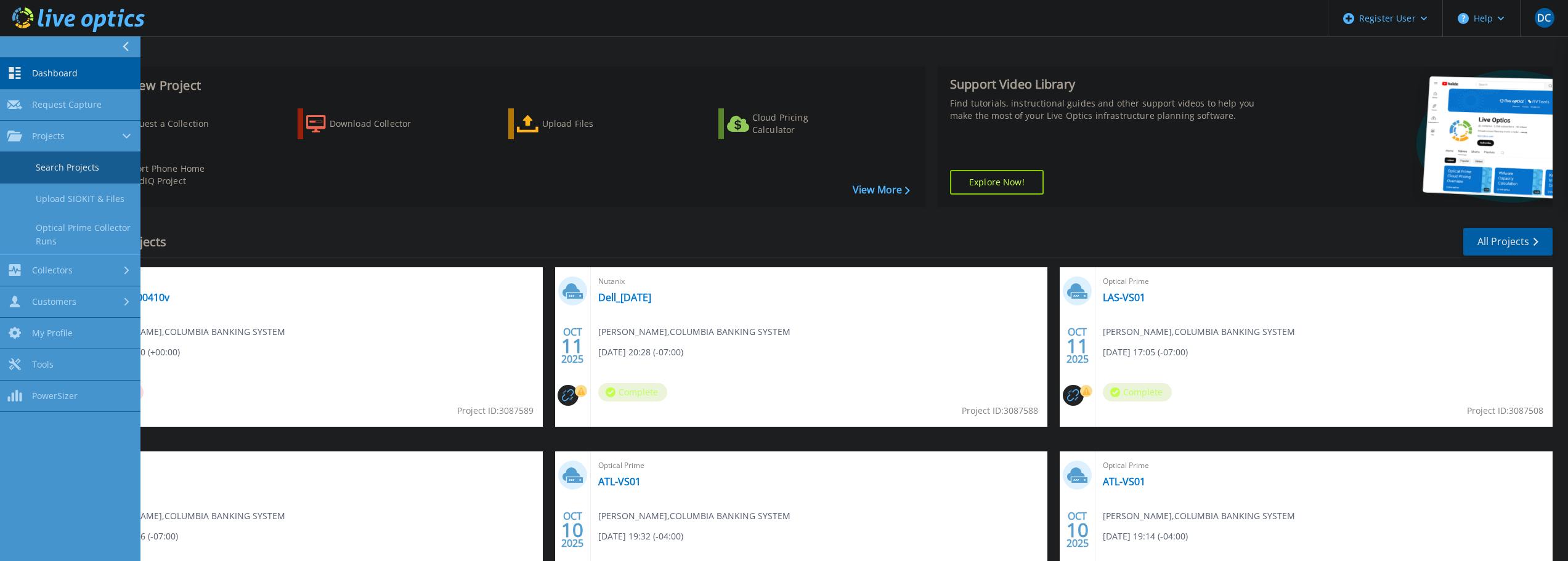
click at [80, 163] on link "Search Projects" at bounding box center [70, 167] width 141 height 31
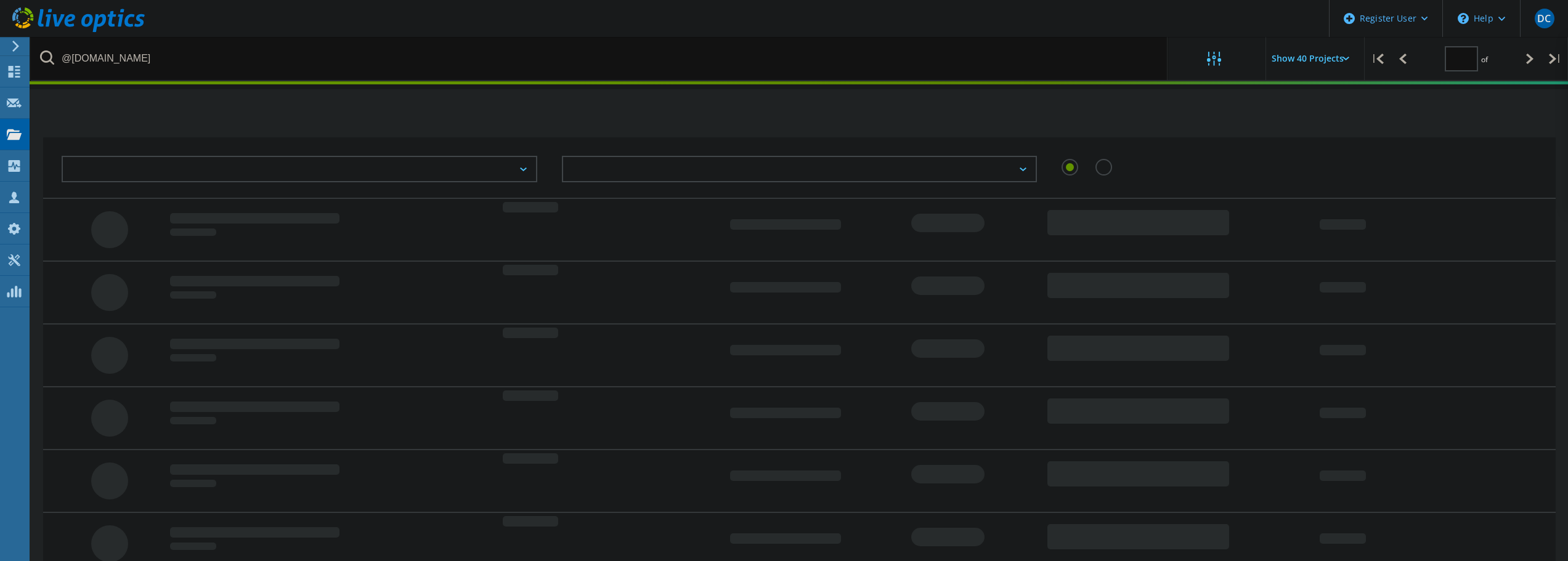
type input "1"
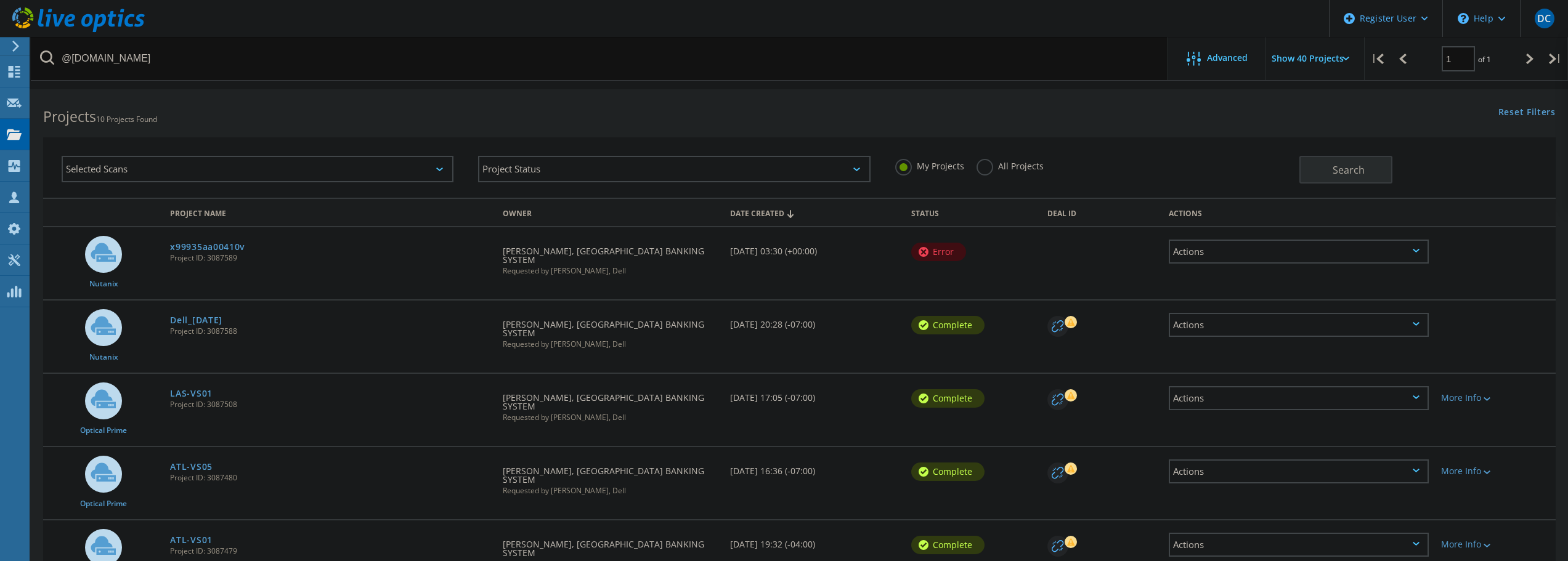
click at [991, 166] on label "All Projects" at bounding box center [1010, 164] width 67 height 11
click at [0, 0] on input "All Projects" at bounding box center [0, 0] width 0 height 0
click at [1361, 167] on span "Search" at bounding box center [1348, 170] width 32 height 13
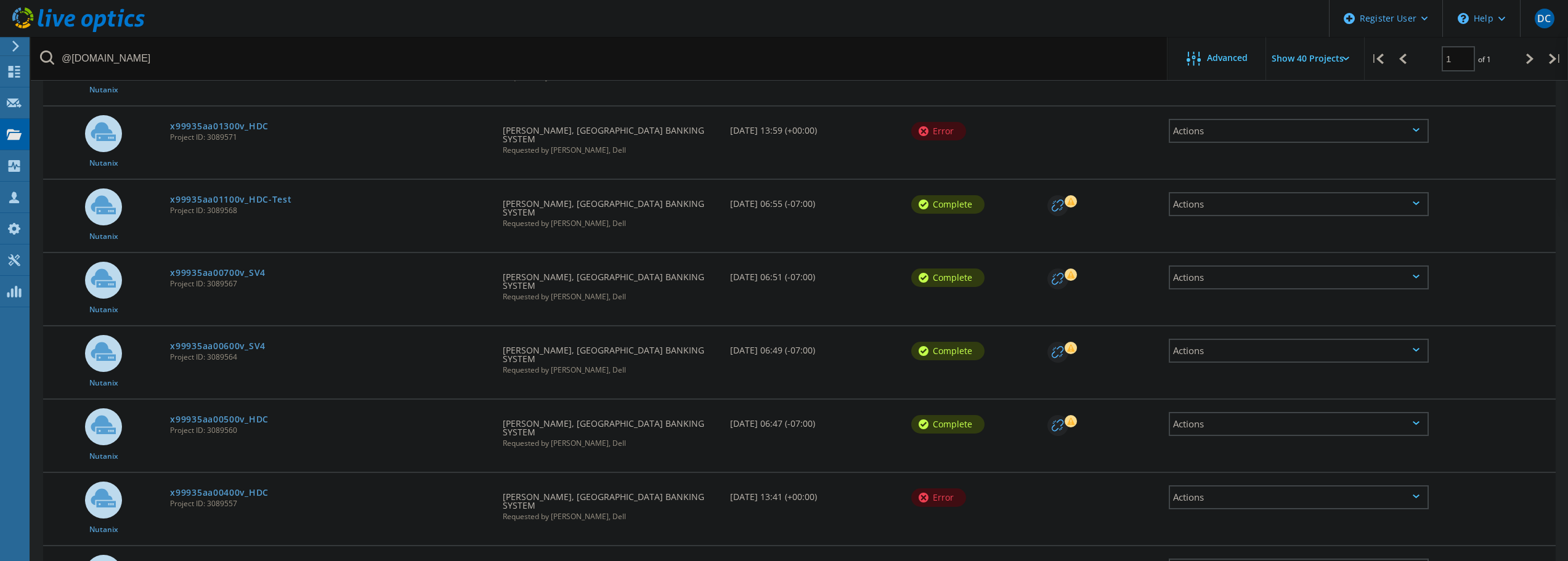
scroll to position [1293, 0]
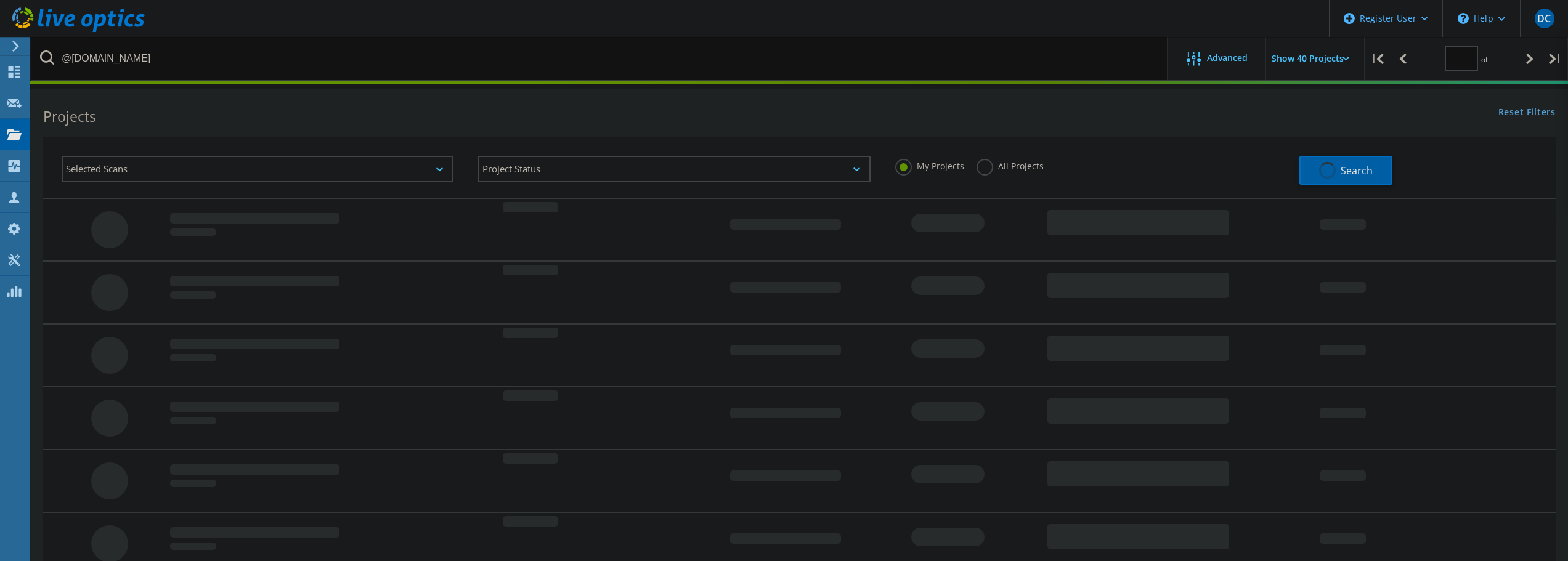
scroll to position [314, 0]
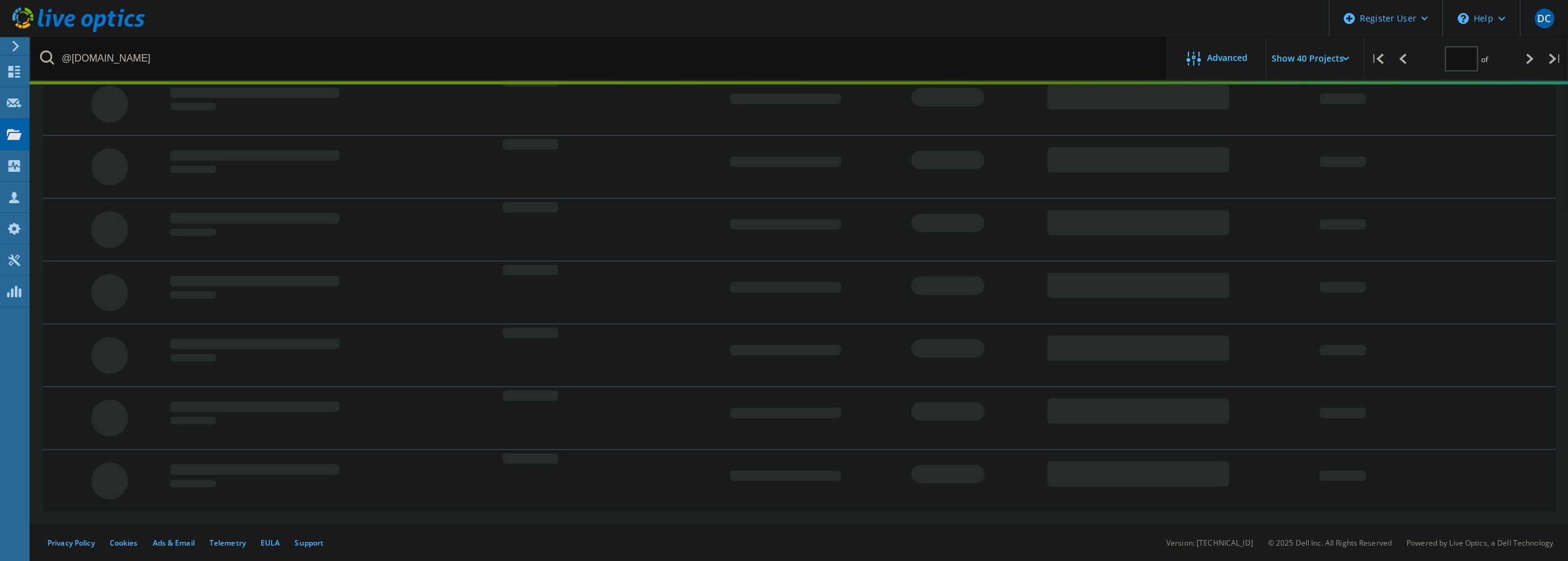
type input "1"
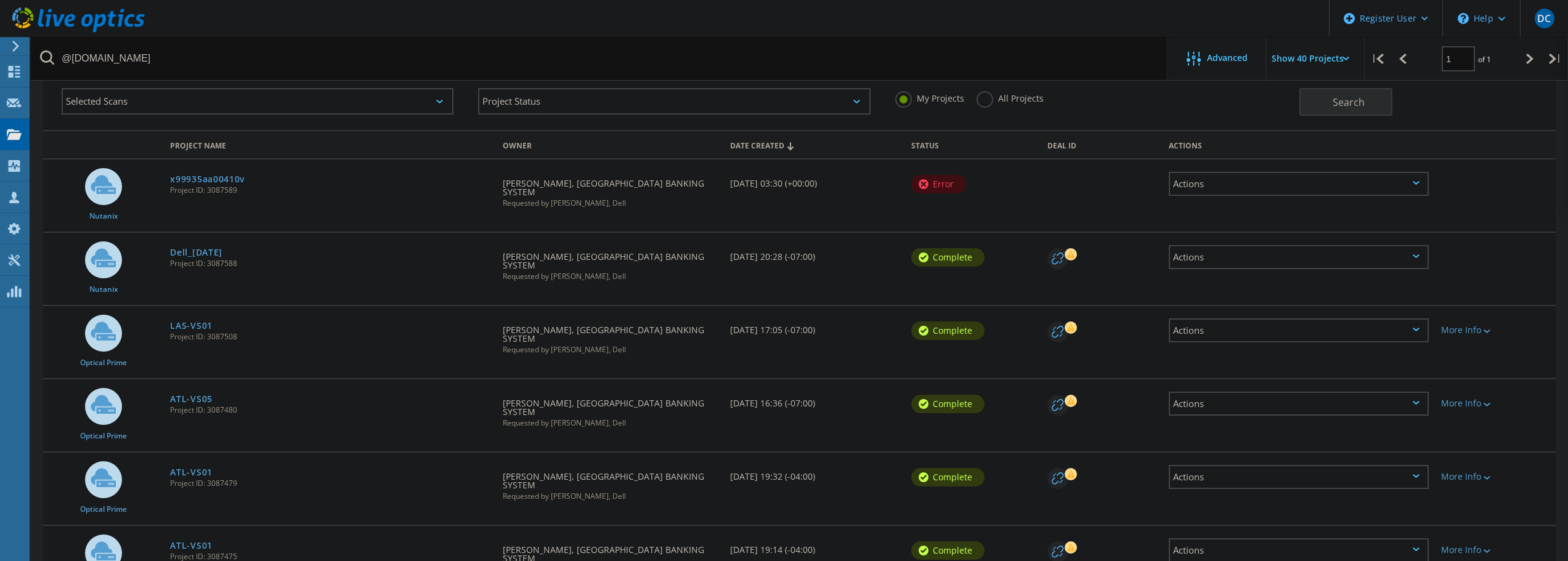
scroll to position [0, 0]
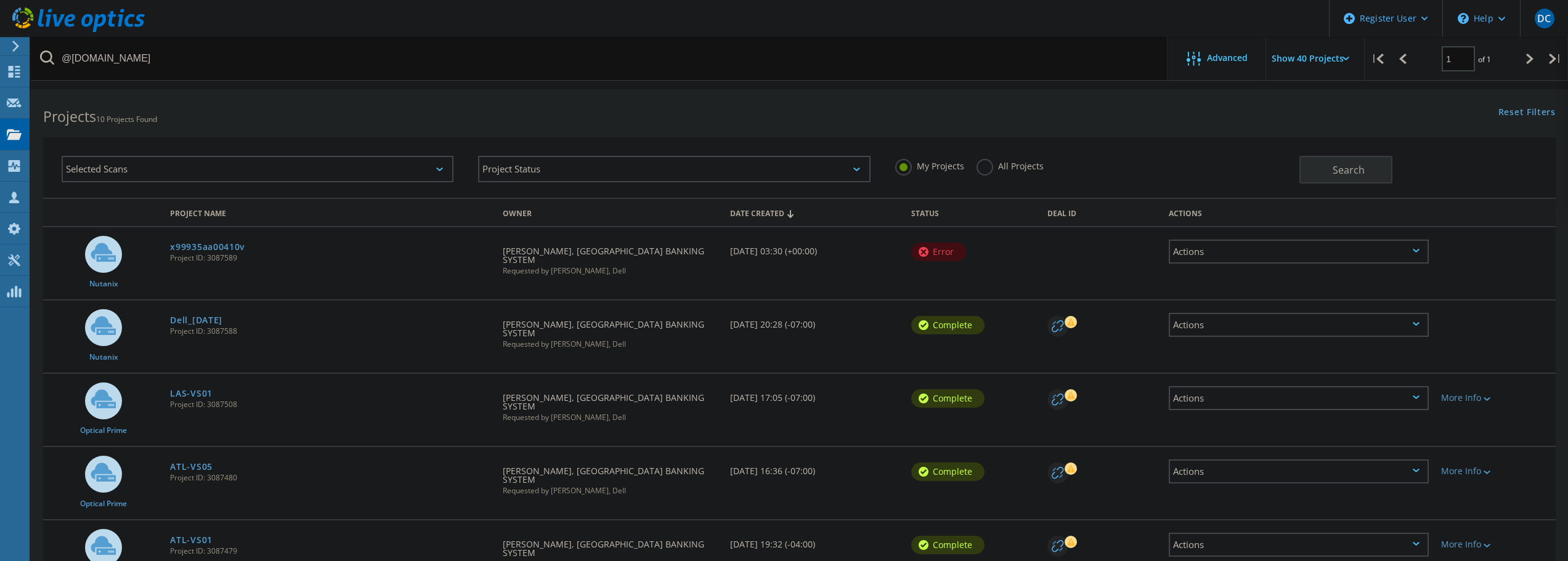
click at [977, 167] on label "All Projects" at bounding box center [1010, 164] width 67 height 11
click at [0, 0] on input "All Projects" at bounding box center [0, 0] width 0 height 0
click at [1342, 181] on button "Search" at bounding box center [1346, 169] width 93 height 27
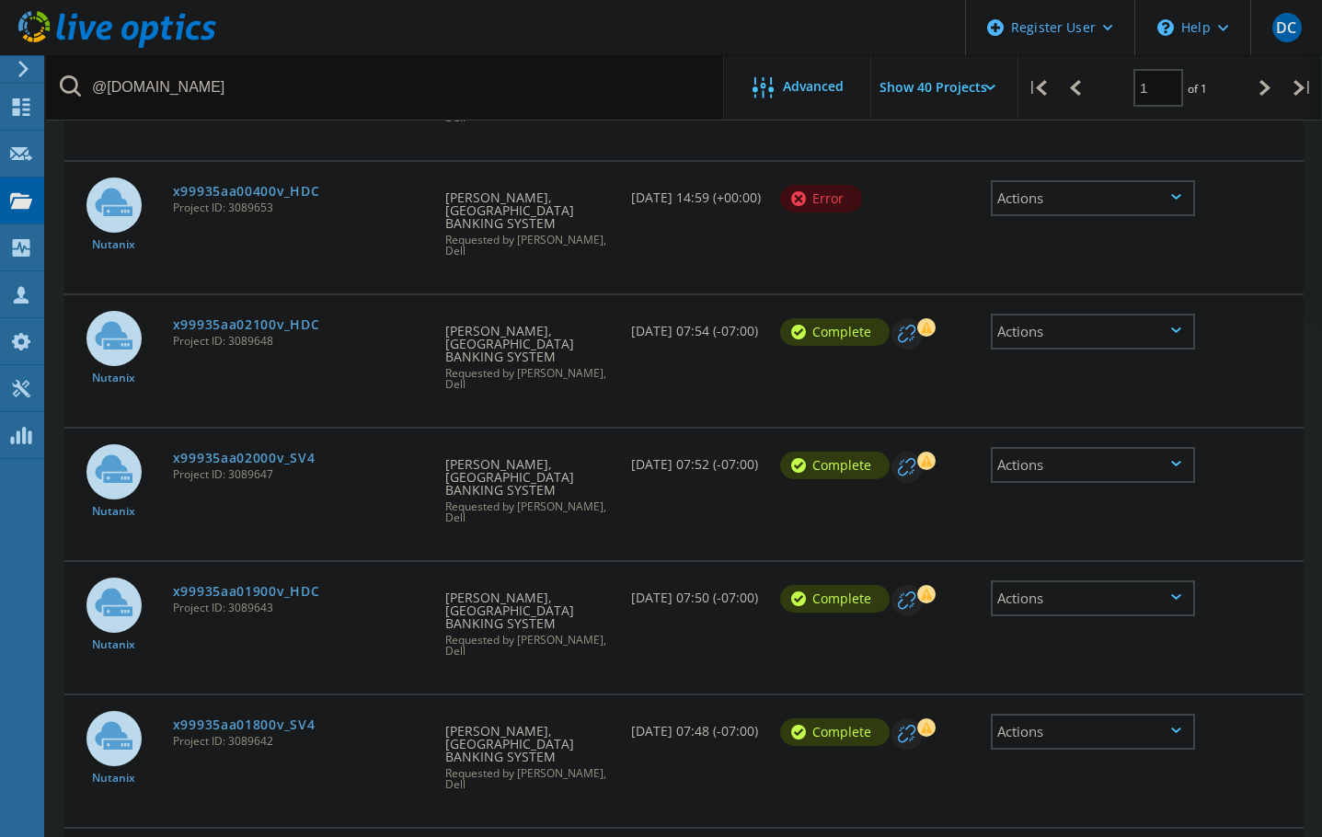
scroll to position [920, 0]
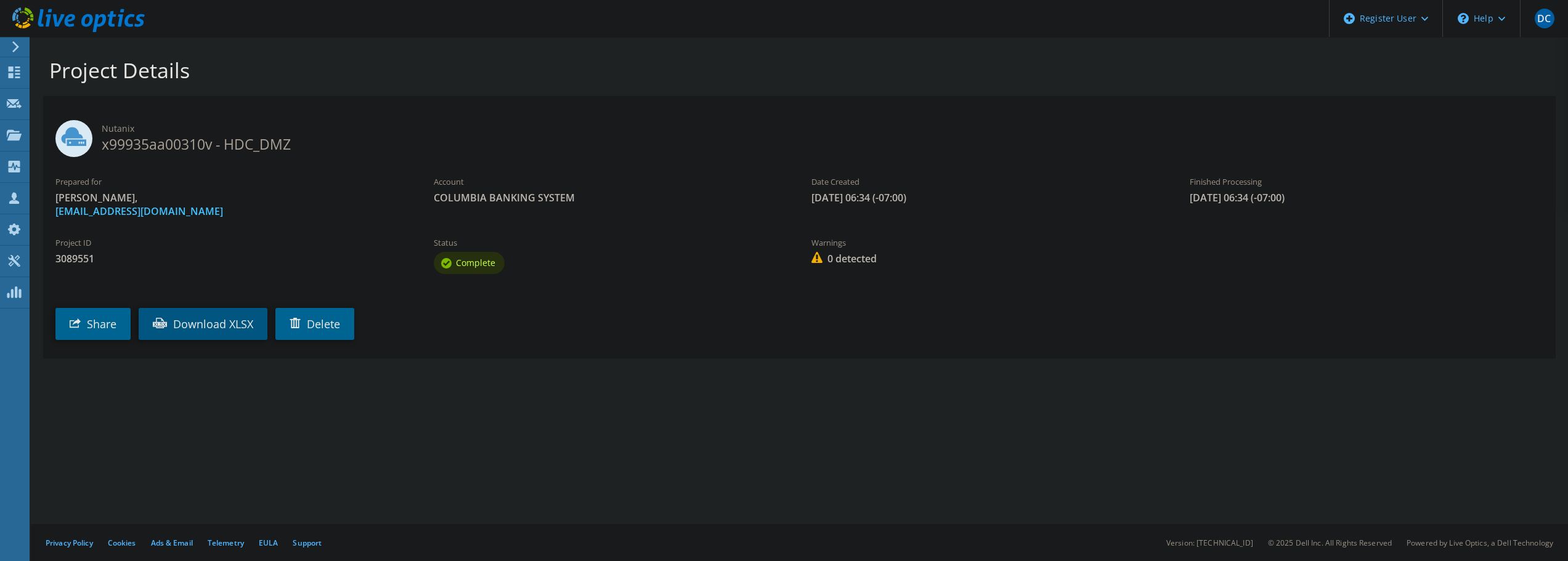
click at [207, 320] on link "Download XLSX" at bounding box center [203, 324] width 129 height 32
click at [1230, 420] on section "Project Details Nutanix x99935aa00310v - HDC_DMZ Prepared for Amir Nazem, anaze…" at bounding box center [799, 234] width 1537 height 396
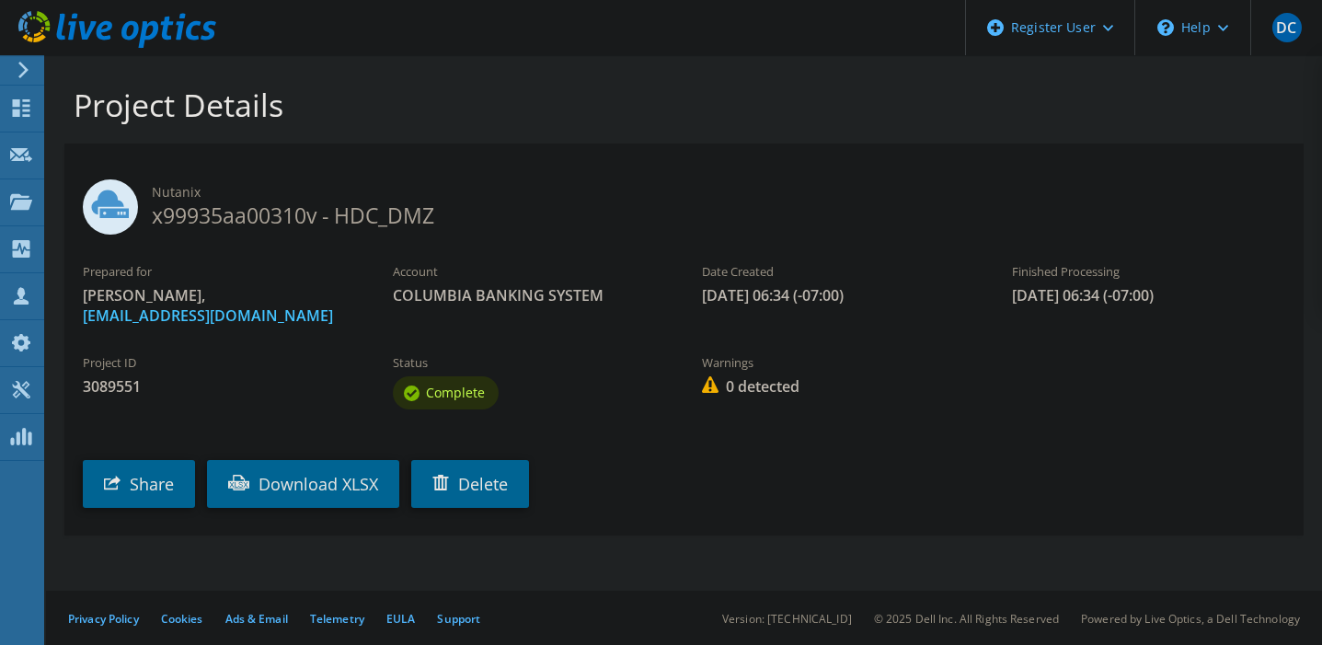
click at [940, 642] on div "Privacy Policy Cookies Ads & Email Telemetry EULA Support Version: 26.3.10.1 © …" at bounding box center [684, 618] width 1276 height 55
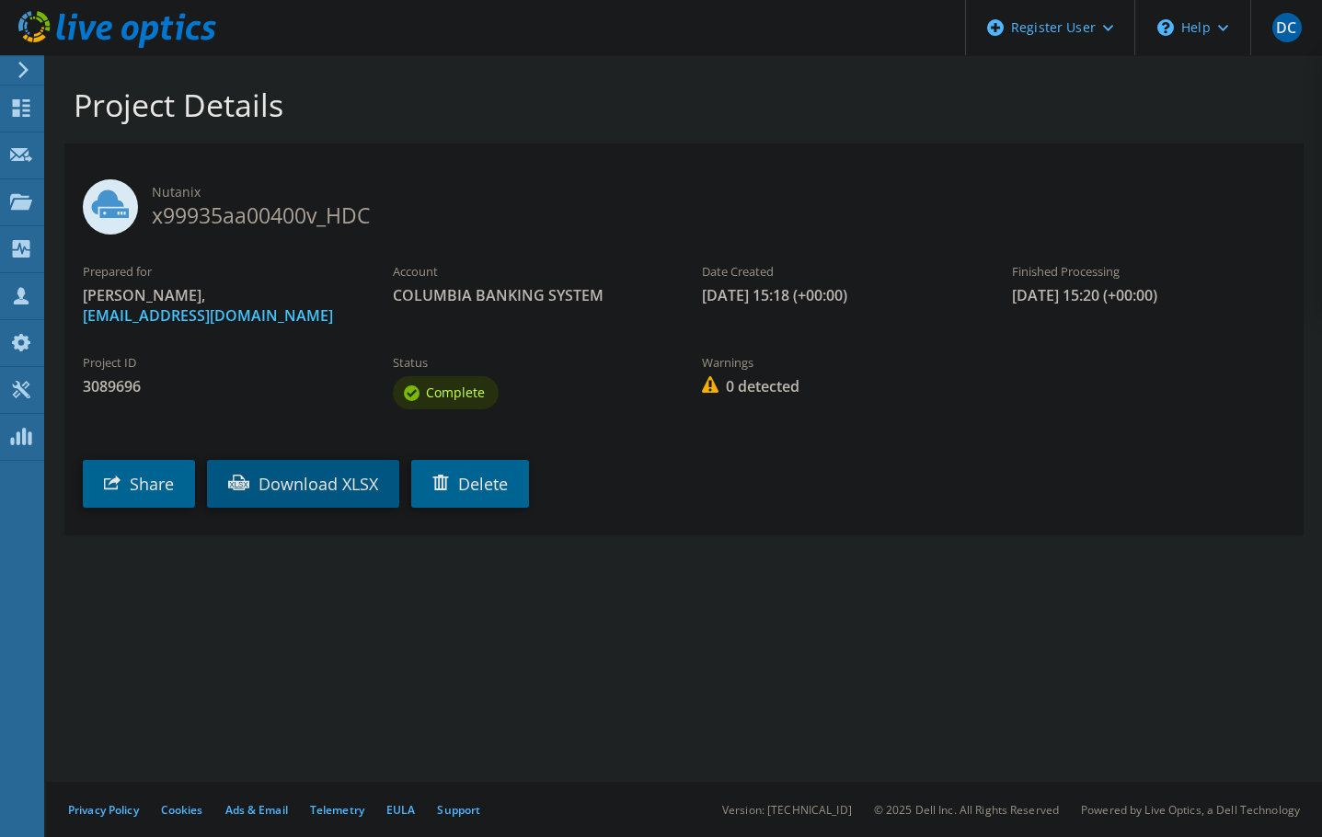
click at [343, 480] on link "Download XLSX" at bounding box center [303, 484] width 192 height 48
click at [311, 471] on link "Download XLSX" at bounding box center [303, 484] width 192 height 48
click at [326, 482] on link "Download XLSX" at bounding box center [303, 484] width 192 height 48
click at [324, 483] on link "Download XLSX" at bounding box center [303, 484] width 192 height 48
click at [317, 483] on link "Download XLSX" at bounding box center [303, 484] width 192 height 48
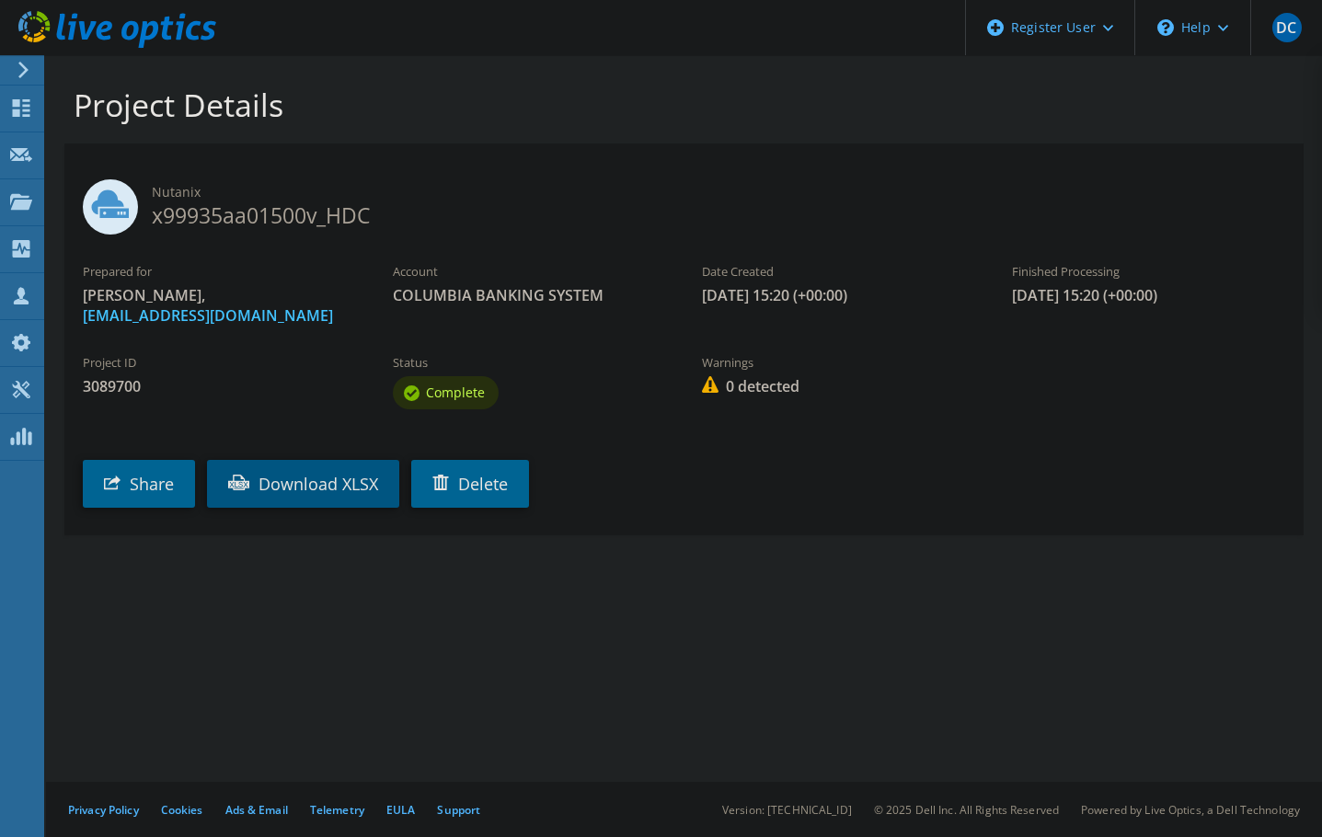
click at [289, 475] on link "Download XLSX" at bounding box center [303, 484] width 192 height 48
click at [350, 479] on link "Download XLSX" at bounding box center [303, 484] width 192 height 48
click at [312, 481] on link "Download XLSX" at bounding box center [303, 484] width 192 height 48
drag, startPoint x: 628, startPoint y: 507, endPoint x: 559, endPoint y: 159, distance: 354.6
click at [631, 505] on div "Share Download XLSX [GEOGRAPHIC_DATA]" at bounding box center [702, 470] width 1276 height 94
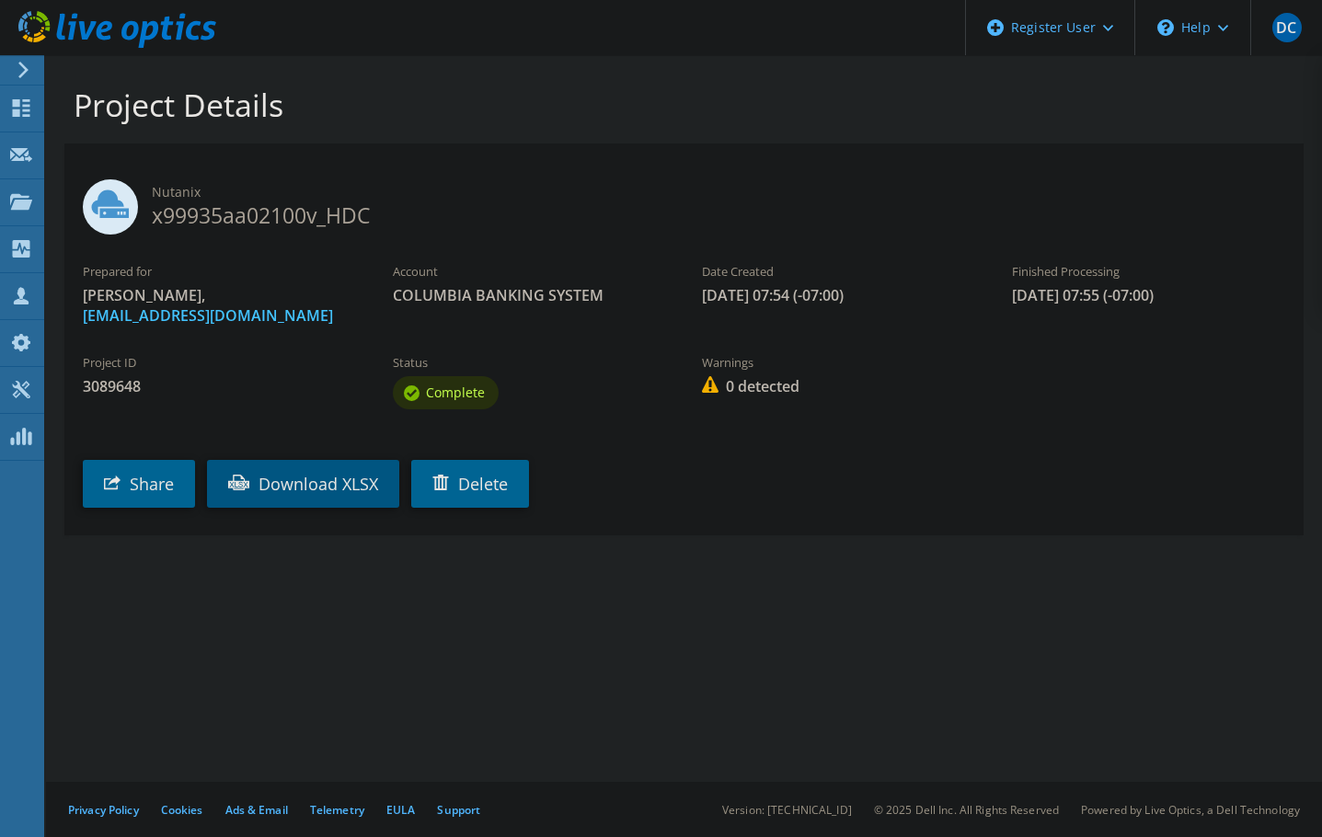
click at [333, 476] on link "Download XLSX" at bounding box center [303, 484] width 192 height 48
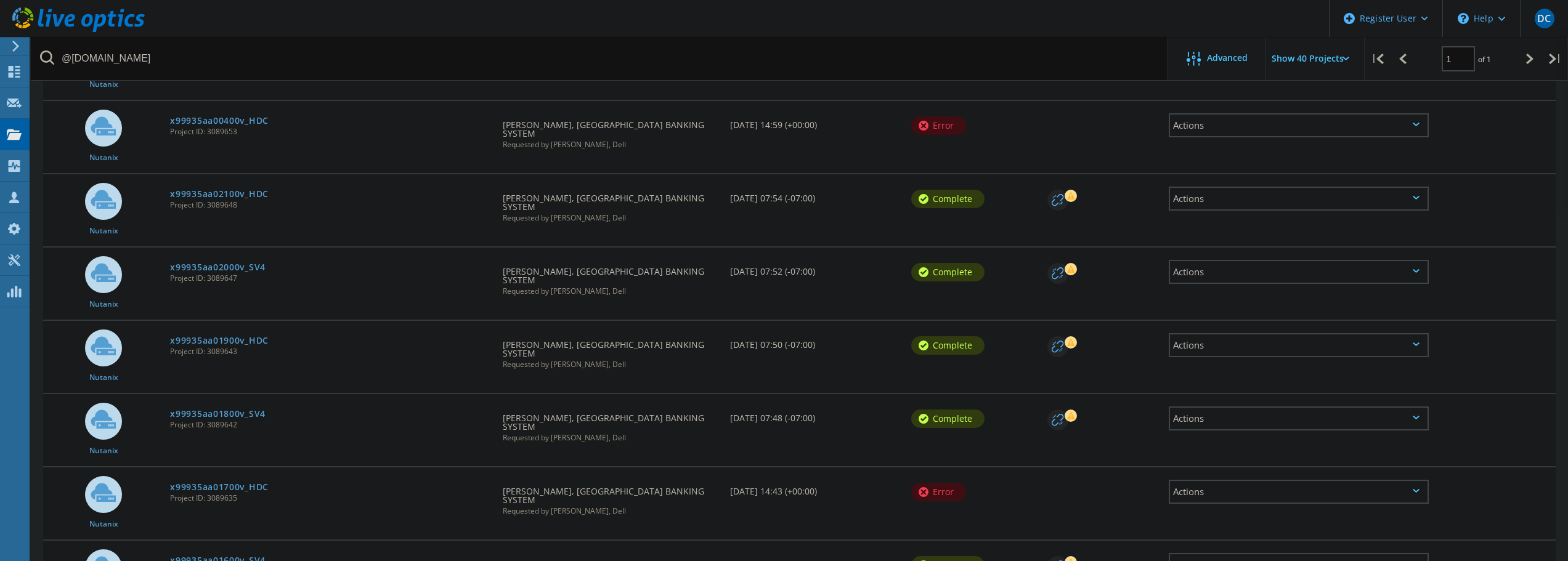
scroll to position [552, 0]
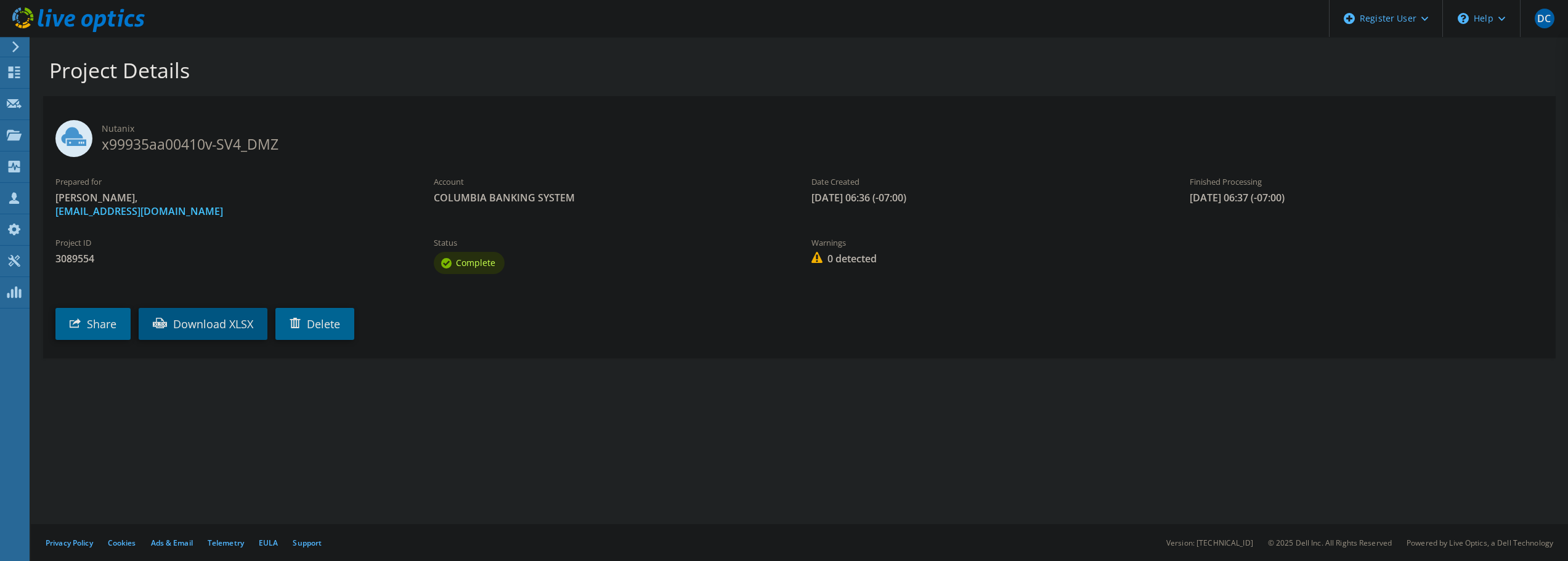
click at [236, 321] on link "Download XLSX" at bounding box center [203, 324] width 129 height 32
click at [230, 323] on link "Download XLSX" at bounding box center [203, 324] width 129 height 32
click at [193, 321] on link "Download XLSX" at bounding box center [203, 324] width 129 height 32
click at [241, 321] on link "Download XLSX" at bounding box center [203, 324] width 129 height 32
click at [238, 327] on link "Download XLSX" at bounding box center [203, 324] width 129 height 32
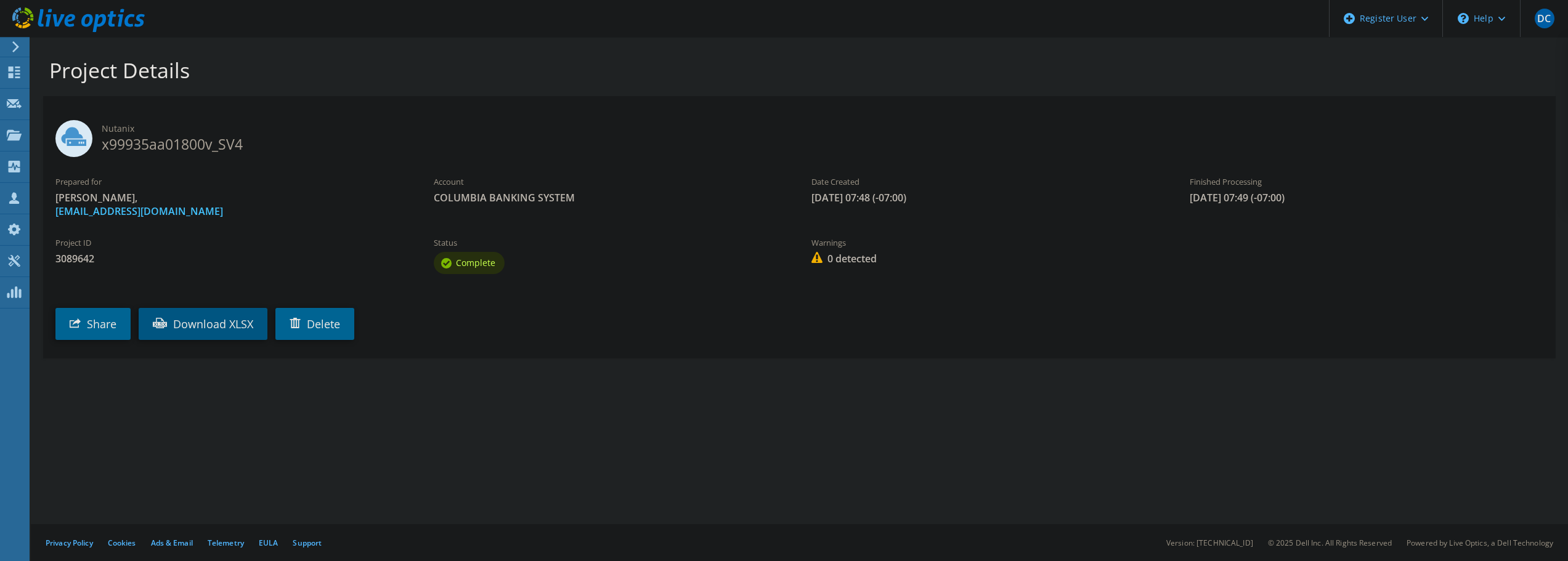
click at [227, 319] on link "Download XLSX" at bounding box center [203, 324] width 129 height 32
click at [230, 329] on link "Download XLSX" at bounding box center [203, 324] width 129 height 32
